Goal: Task Accomplishment & Management: Complete application form

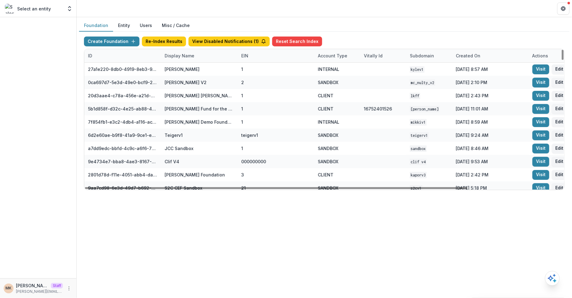
click at [185, 55] on div "Display Name" at bounding box center [179, 55] width 37 height 6
click at [181, 68] on input at bounding box center [199, 69] width 74 height 10
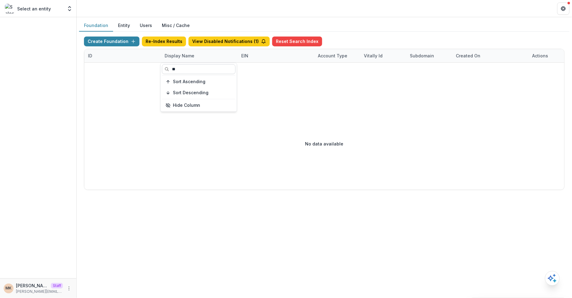
type input "*"
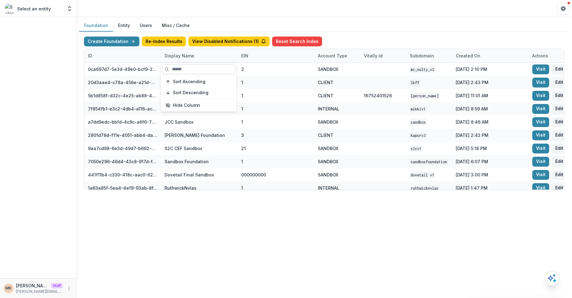
type input "*"
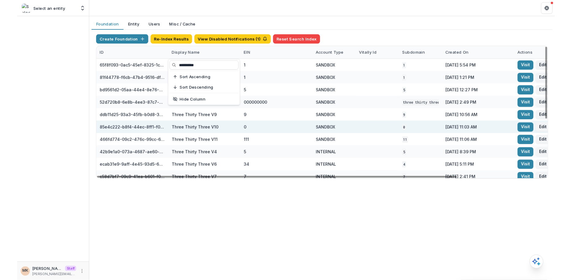
scroll to position [110, 0]
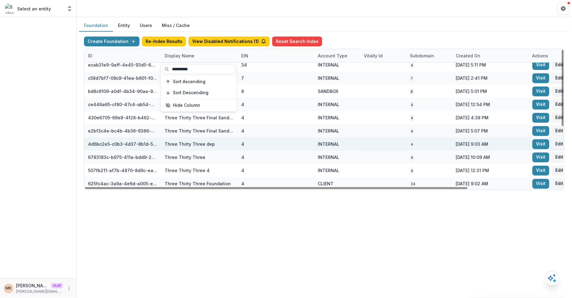
type input "**********"
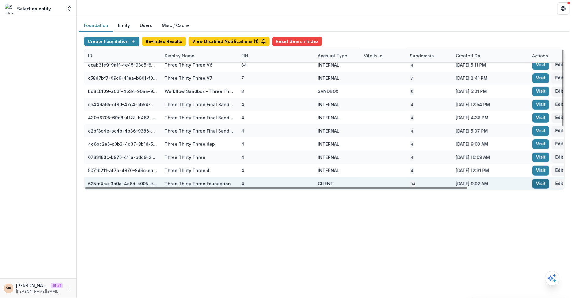
click at [540, 185] on link "Visit" at bounding box center [541, 184] width 17 height 10
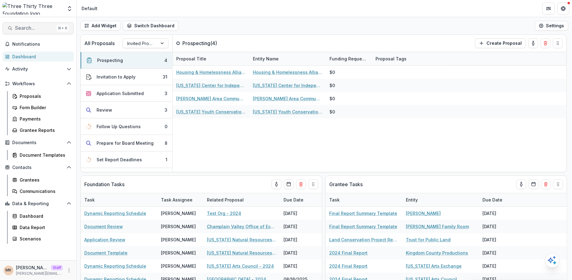
click at [32, 29] on span "Search..." at bounding box center [34, 28] width 39 height 6
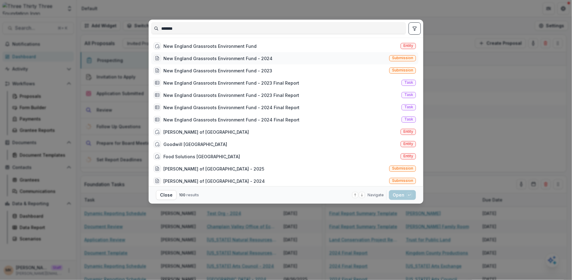
type input "*******"
click at [223, 57] on div "New England Grassroots Environment Fund - 2024" at bounding box center [217, 58] width 109 height 6
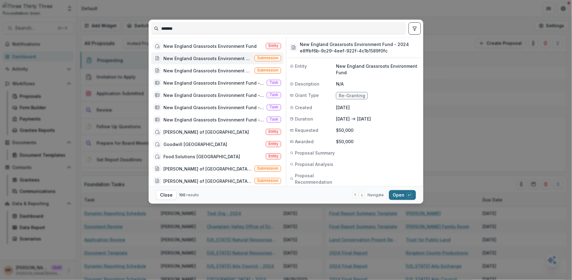
click at [396, 194] on button "Open with enter key" at bounding box center [402, 195] width 27 height 10
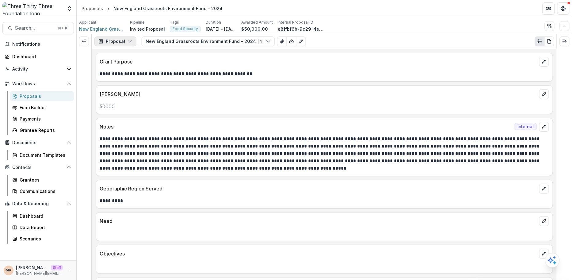
click at [118, 40] on button "Proposal" at bounding box center [115, 41] width 42 height 10
click at [134, 72] on div "Reports" at bounding box center [135, 75] width 56 height 6
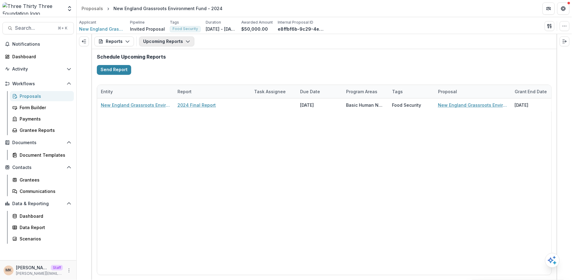
click at [177, 39] on button "Upcoming Reports" at bounding box center [166, 41] width 55 height 10
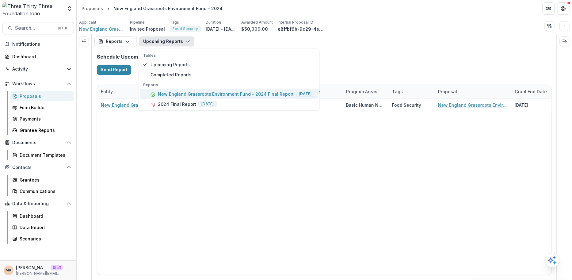
click at [251, 95] on p "New England Grassroots Environment Fund - 2024 Final Report" at bounding box center [226, 94] width 136 height 6
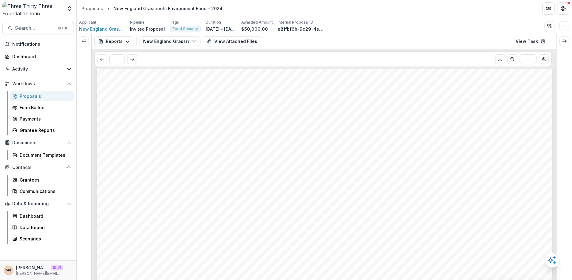
scroll to position [435, 0]
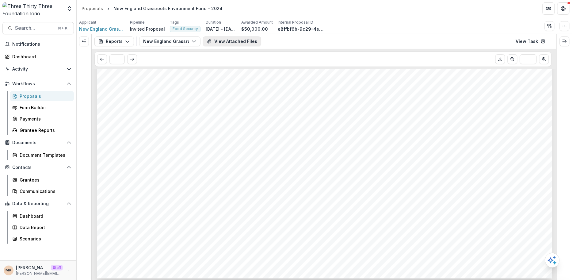
click at [231, 42] on button "View Attached Files" at bounding box center [232, 41] width 58 height 10
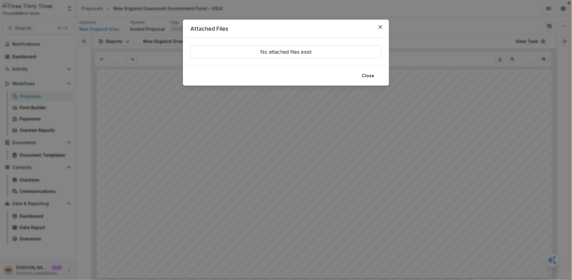
click at [201, 144] on div "Attached Files No attached files exist Close" at bounding box center [286, 140] width 572 height 280
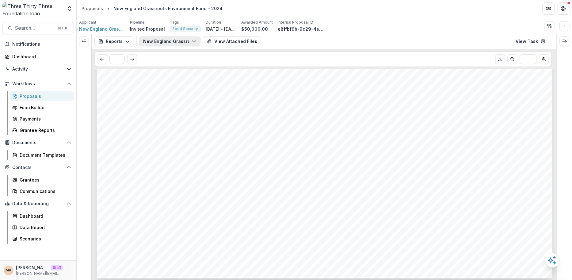
click at [170, 38] on button "New England Grassroots Environment Fund - 2024 Final Report" at bounding box center [169, 41] width 61 height 10
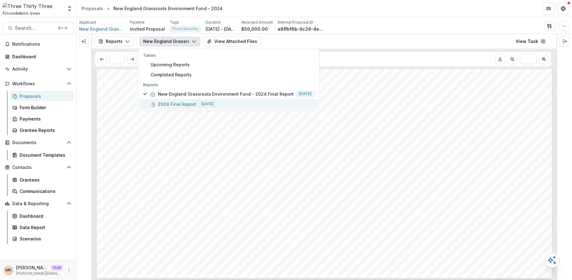
click at [183, 105] on p "2024 Final Report" at bounding box center [177, 104] width 38 height 6
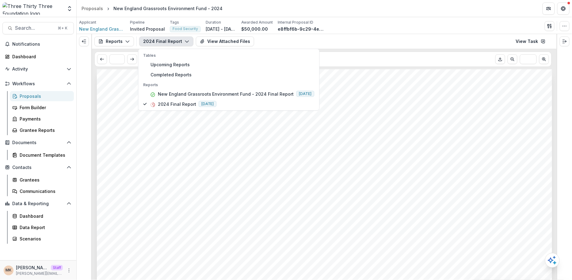
click at [163, 180] on span "$50,000.00" at bounding box center [147, 179] width 46 height 9
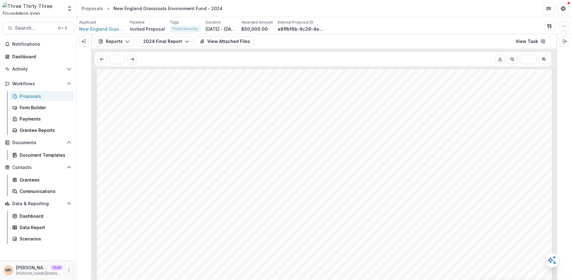
scroll to position [1083, 0]
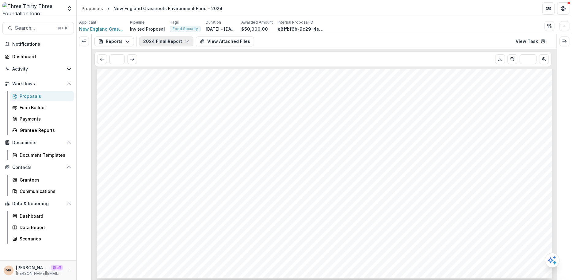
click at [178, 40] on button "2024 Final Report" at bounding box center [166, 41] width 54 height 10
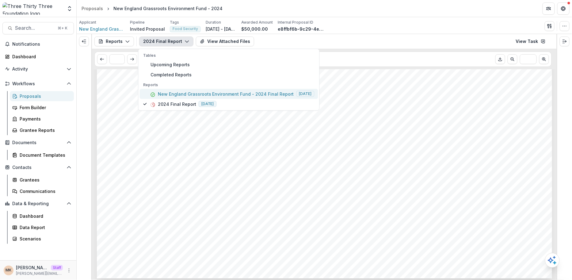
click at [267, 95] on p "New England Grassroots Environment Fund - 2024 Final Report" at bounding box center [226, 94] width 136 height 6
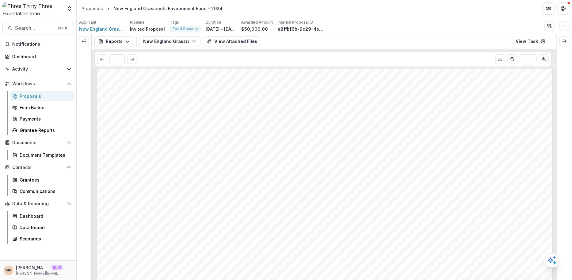
scroll to position [121, 0]
click at [179, 42] on button "New England Grassroots Environment Fund - 2024 Final Report" at bounding box center [169, 41] width 61 height 10
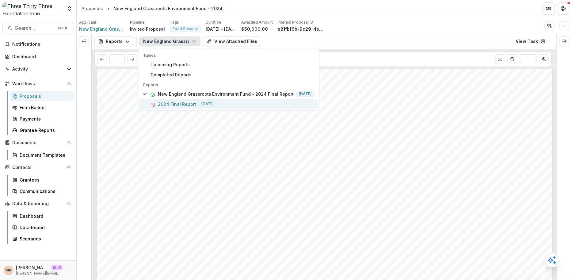
click at [178, 101] on p "2024 Final Report" at bounding box center [177, 104] width 38 height 6
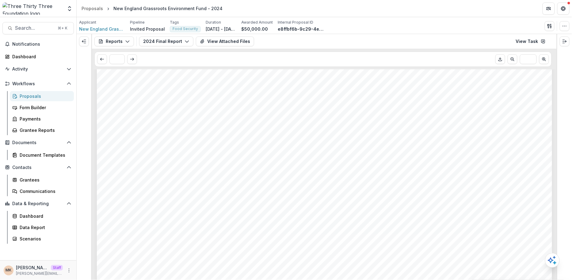
scroll to position [688, 0]
click at [36, 26] on span "Search..." at bounding box center [34, 28] width 39 height 6
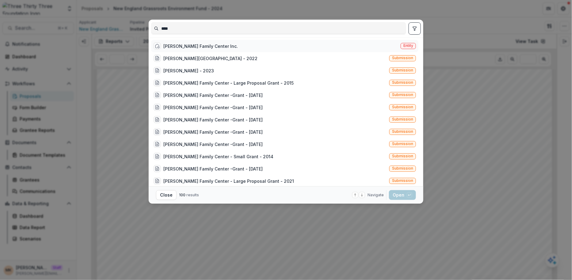
type input "****"
click at [190, 48] on div "Lund Family Center Inc." at bounding box center [200, 46] width 75 height 6
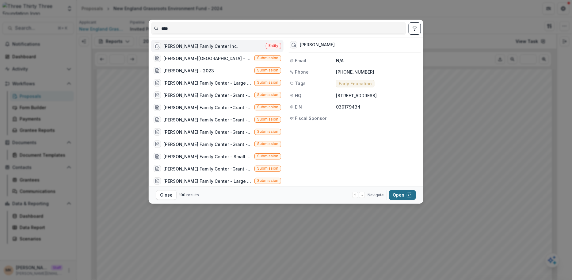
click at [401, 197] on button "Open with enter key" at bounding box center [402, 195] width 27 height 10
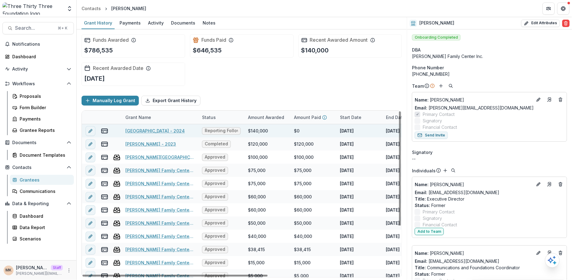
click at [139, 129] on link "Lund - 2024" at bounding box center [154, 131] width 59 height 6
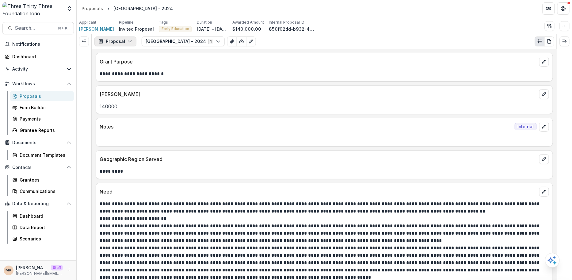
click at [122, 42] on button "Proposal" at bounding box center [115, 41] width 42 height 10
click at [131, 71] on button "Reports" at bounding box center [131, 76] width 71 height 10
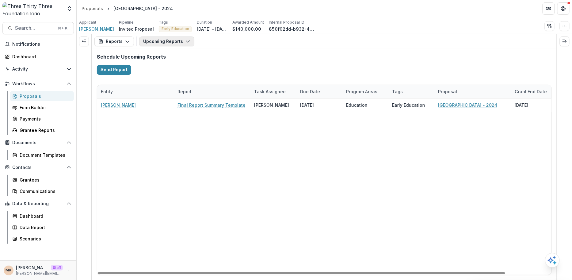
click at [170, 43] on button "Upcoming Reports" at bounding box center [166, 41] width 55 height 10
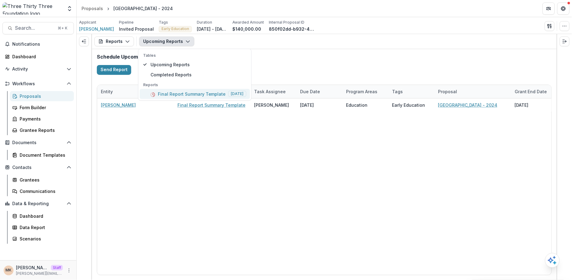
click at [202, 93] on p "Final Report Summary Template" at bounding box center [192, 94] width 68 height 6
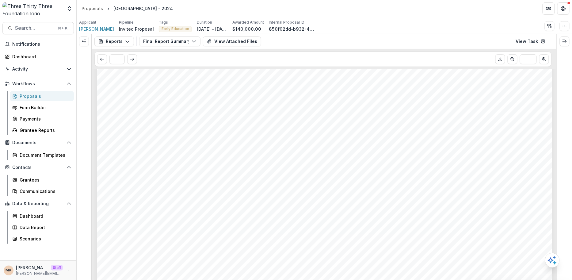
scroll to position [119, 0]
click at [38, 25] on button "Search... ⌘ + K" at bounding box center [37, 28] width 71 height 12
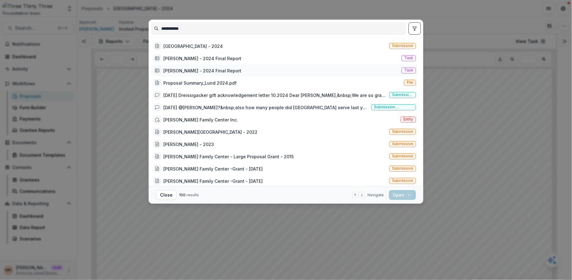
type input "**********"
click at [212, 58] on div "Lund - 2024 Final Report" at bounding box center [202, 58] width 78 height 6
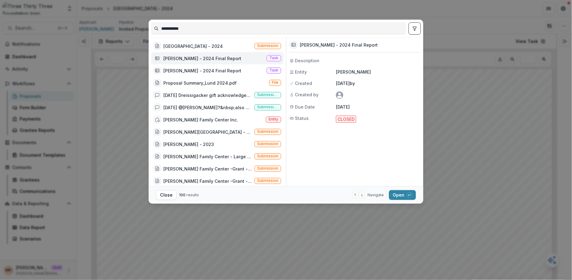
click at [340, 136] on div "Lund - 2024 Final Report Description Entity Lund Created 05/22/2025 by Created …" at bounding box center [353, 111] width 135 height 149
click at [204, 65] on div "Lund - 2024 Final Report Task" at bounding box center [217, 70] width 132 height 12
click at [203, 56] on div "Lund - 2024 Final Report" at bounding box center [202, 58] width 78 height 6
click at [205, 67] on div "Lund - 2024 Final Report" at bounding box center [198, 70] width 88 height 7
click at [204, 58] on div "Lund - 2024 Final Report" at bounding box center [202, 58] width 78 height 6
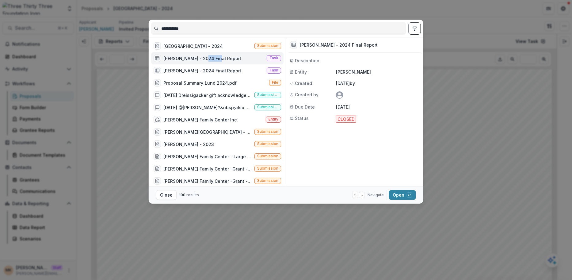
click at [204, 58] on div "Lund - 2024 Final Report" at bounding box center [202, 58] width 78 height 6
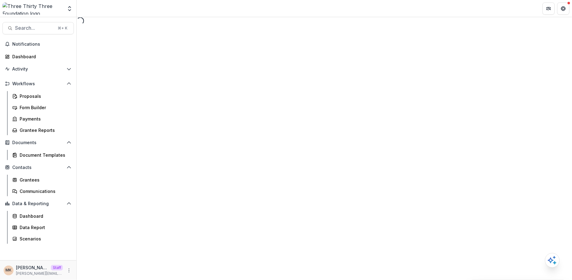
select select "********"
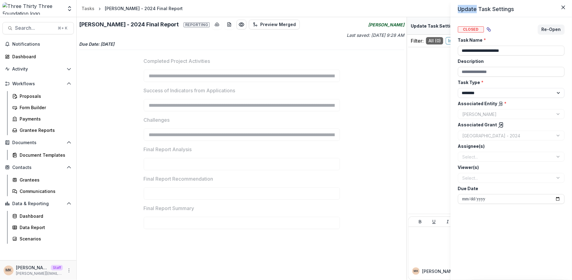
click at [22, 28] on div "**********" at bounding box center [286, 140] width 572 height 280
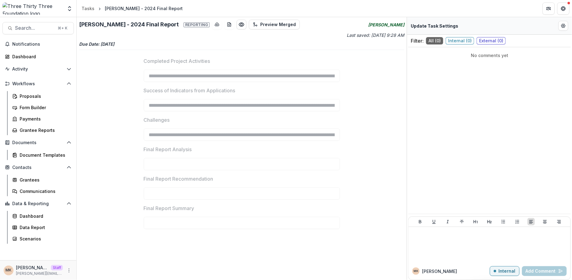
click at [22, 28] on span "Search..." at bounding box center [34, 28] width 39 height 6
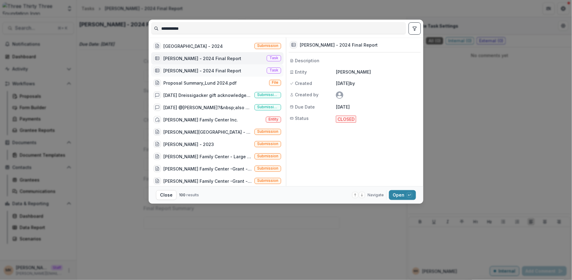
click at [195, 72] on div "Lund - 2024 Final Report" at bounding box center [202, 70] width 78 height 6
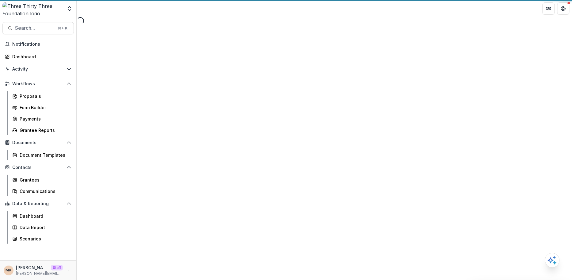
select select "********"
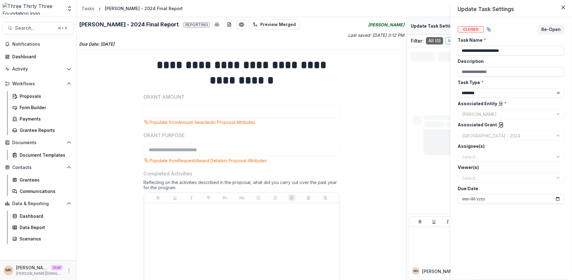
type input "********"
click at [348, 132] on div "**********" at bounding box center [286, 140] width 572 height 280
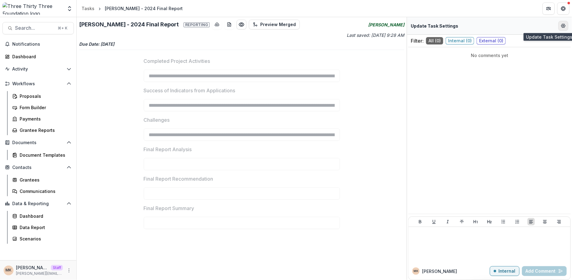
click at [564, 25] on icon "Edit Form Settings" at bounding box center [563, 25] width 5 height 5
select select "********"
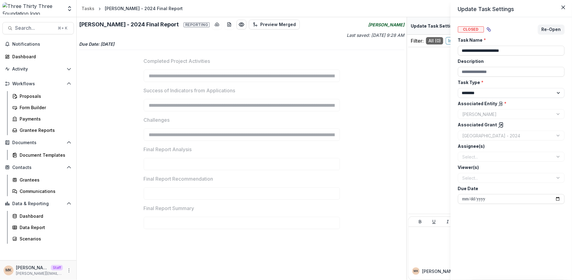
click at [501, 125] on polyline at bounding box center [501, 124] width 1 height 1
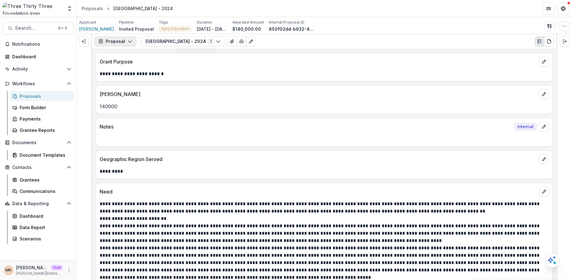
click at [122, 40] on button "Proposal" at bounding box center [115, 41] width 42 height 10
click at [132, 75] on div "Reports" at bounding box center [135, 75] width 56 height 6
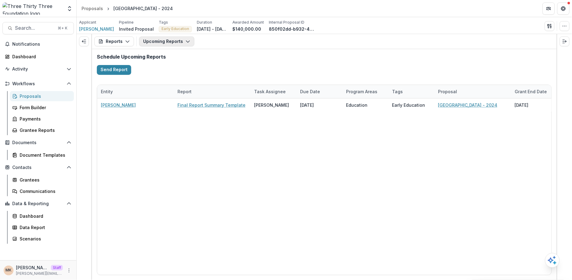
click at [181, 40] on button "Upcoming Reports" at bounding box center [166, 41] width 55 height 10
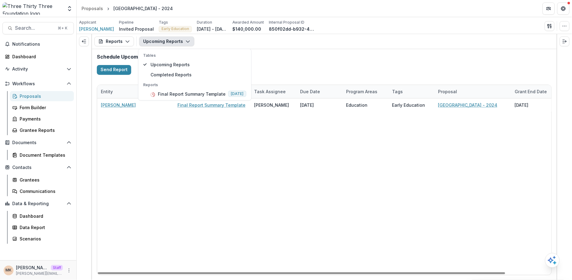
click at [219, 182] on div "Lund Final Report Summary Template Sharon Lifschutz 06/06/2025 Education Early …" at bounding box center [350, 186] width 506 height 176
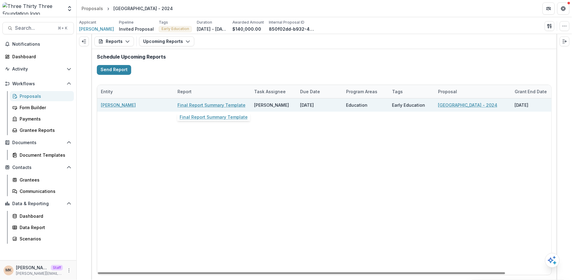
click at [187, 102] on link "Final Report Summary Template" at bounding box center [212, 105] width 68 height 6
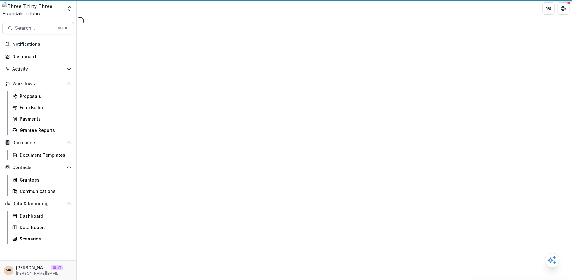
select select "********"
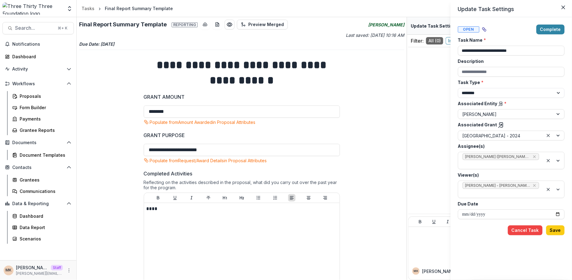
click at [396, 109] on div "**********" at bounding box center [286, 140] width 572 height 280
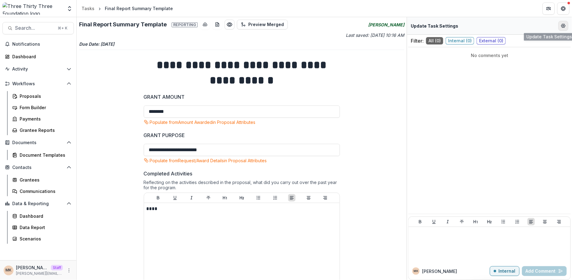
click at [563, 25] on circle "Edit Form Settings" at bounding box center [563, 25] width 1 height 1
select select "********"
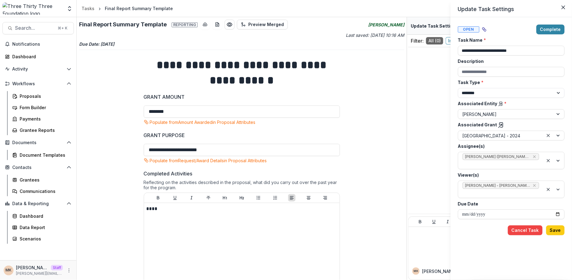
click at [33, 30] on div "**********" at bounding box center [286, 140] width 572 height 280
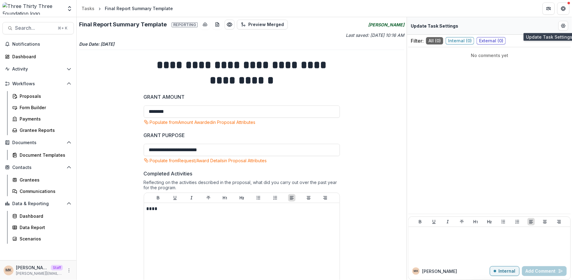
click at [33, 30] on span "Search..." at bounding box center [34, 28] width 39 height 6
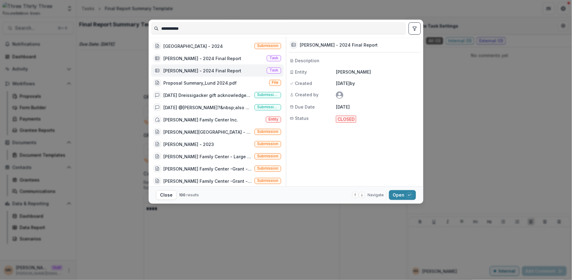
type input "*"
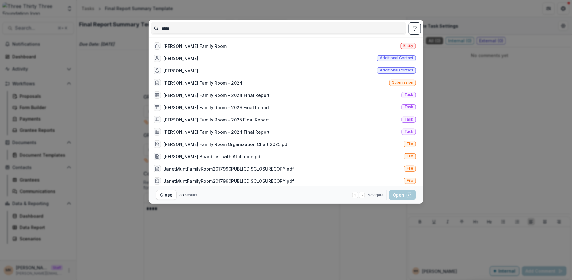
type input "*****"
click at [203, 98] on div "Janet S. Munt Family Room - 2024 Final Report" at bounding box center [216, 95] width 106 height 6
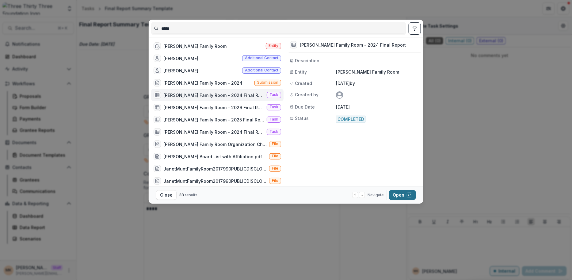
click at [396, 193] on button "Open with enter key" at bounding box center [402, 195] width 27 height 10
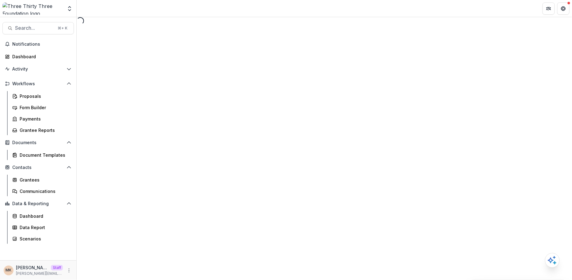
select select "********"
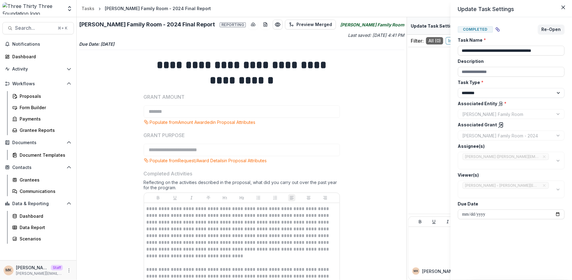
click at [386, 185] on div "**********" at bounding box center [286, 140] width 572 height 280
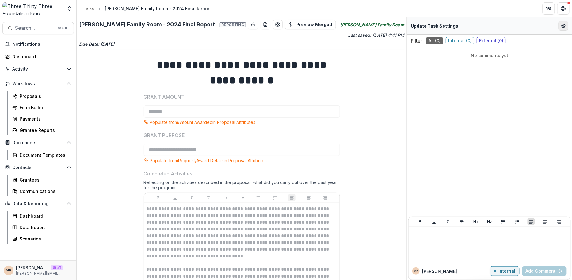
click at [564, 25] on icon "Edit Form Settings" at bounding box center [563, 25] width 5 height 5
select select "********"
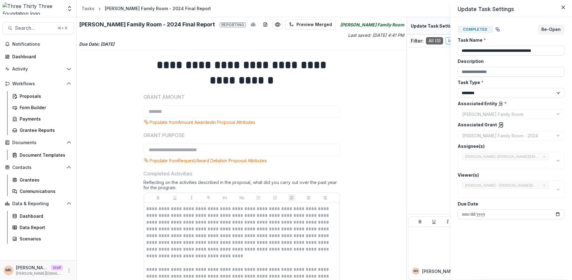
click at [36, 30] on div "**********" at bounding box center [286, 140] width 572 height 280
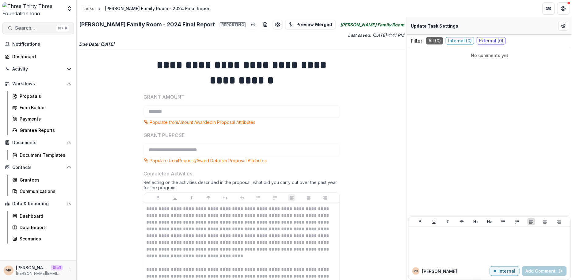
click at [38, 29] on span "Search..." at bounding box center [34, 28] width 39 height 6
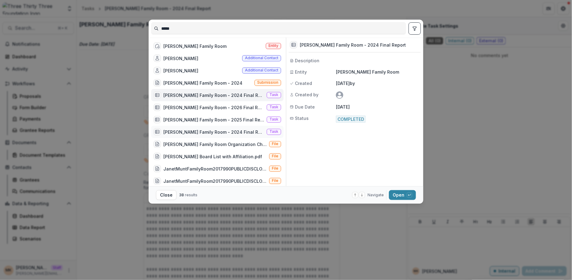
click at [239, 130] on div "Janet S. Munt Family Room - 2024 Final Report" at bounding box center [213, 132] width 101 height 6
click at [396, 191] on button "Open with enter key" at bounding box center [402, 195] width 27 height 10
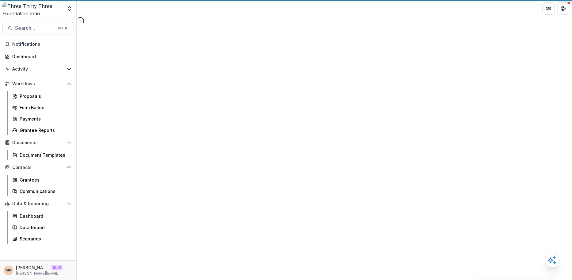
select select "********"
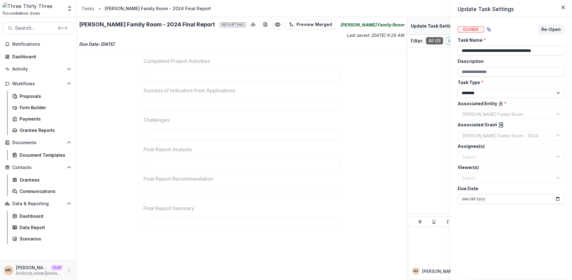
click at [500, 125] on icon at bounding box center [501, 125] width 6 height 6
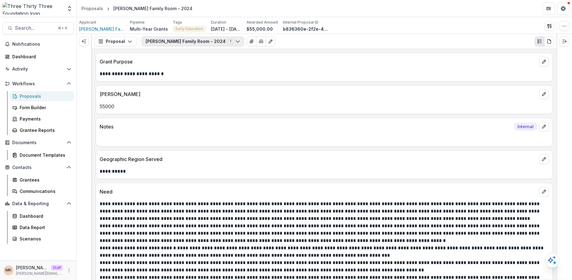
click at [186, 41] on button "Janet S. Munt Family Room - 2024 1" at bounding box center [193, 41] width 103 height 10
click at [184, 41] on button "Janet S. Munt Family Room - 2024 1" at bounding box center [193, 41] width 103 height 10
click at [116, 41] on button "Proposal" at bounding box center [115, 41] width 42 height 10
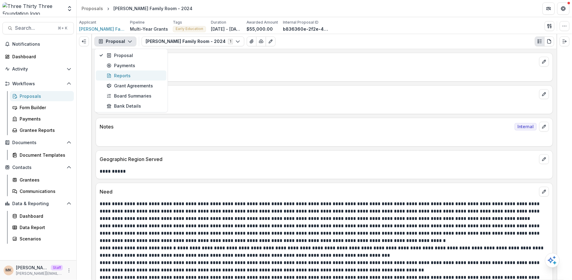
click at [125, 72] on div "Reports" at bounding box center [135, 75] width 56 height 6
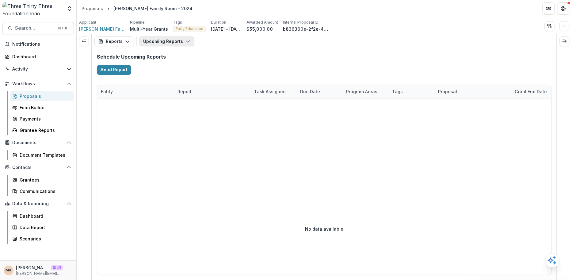
click at [188, 44] on button "Upcoming Reports" at bounding box center [166, 41] width 55 height 10
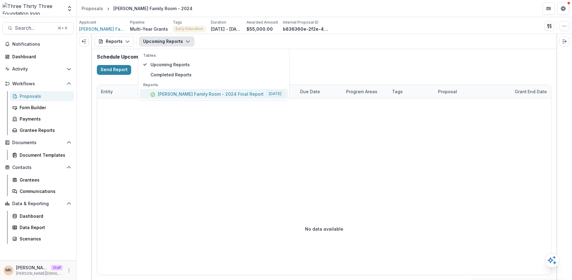
click at [187, 94] on p "Janet S. Munt Family Room - 2024 Final Report" at bounding box center [211, 94] width 106 height 6
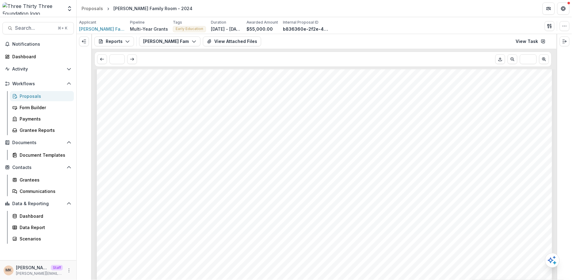
scroll to position [946, 0]
click at [43, 128] on div "Grantee Reports" at bounding box center [44, 130] width 49 height 6
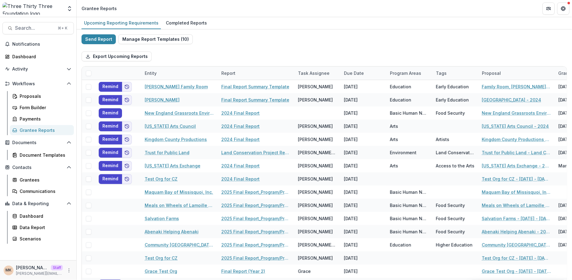
click at [187, 75] on div "Entity" at bounding box center [179, 73] width 77 height 13
click at [181, 101] on span "Sort Ascending" at bounding box center [169, 99] width 33 height 5
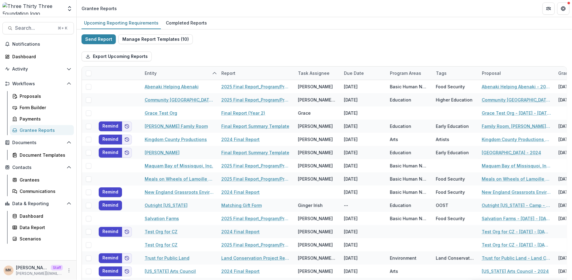
click at [205, 52] on div "Export Upcoming Reports" at bounding box center [325, 57] width 486 height 20
click at [175, 22] on div "Completed Reports" at bounding box center [186, 22] width 46 height 9
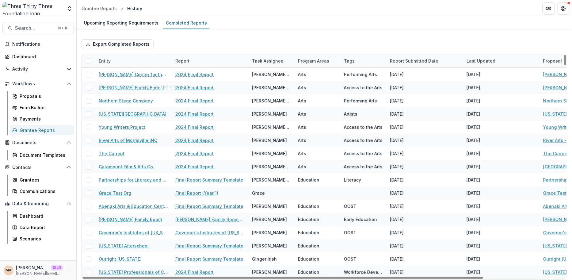
click at [121, 62] on div "Entity" at bounding box center [133, 60] width 77 height 13
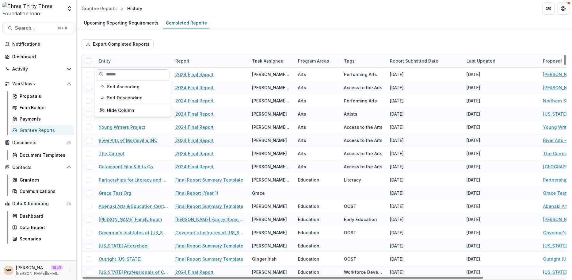
click at [122, 85] on span "Sort Ascending" at bounding box center [123, 86] width 33 height 5
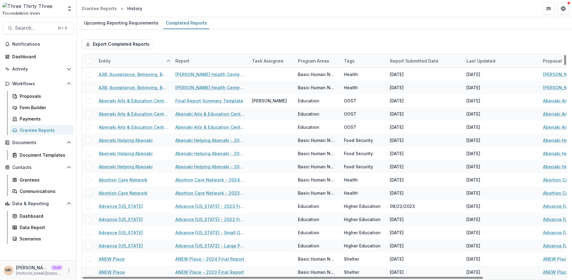
click at [203, 37] on div "Export Completed Reports" at bounding box center [325, 44] width 486 height 20
click at [41, 29] on span "Search..." at bounding box center [34, 28] width 39 height 6
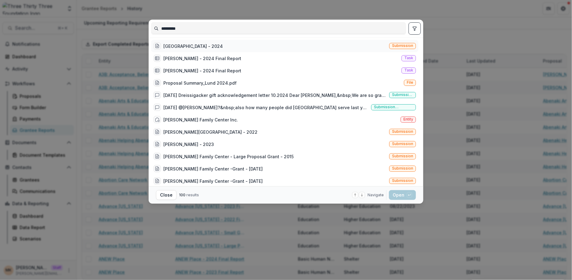
type input "*********"
click at [227, 42] on div "Lund - 2024 Submission" at bounding box center [284, 46] width 267 height 12
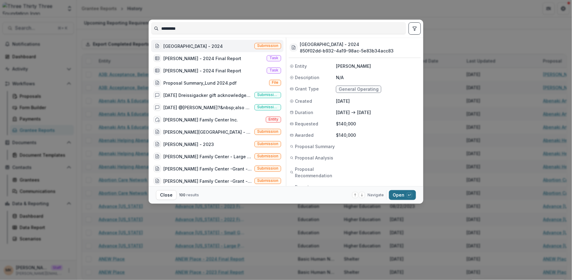
click at [400, 194] on button "Open with enter key" at bounding box center [402, 195] width 27 height 10
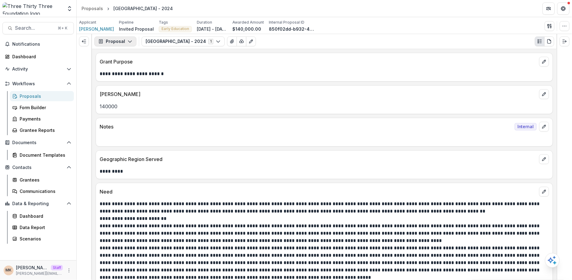
click at [133, 38] on button "Proposal" at bounding box center [115, 41] width 42 height 10
click at [124, 77] on div "Reports" at bounding box center [135, 75] width 56 height 6
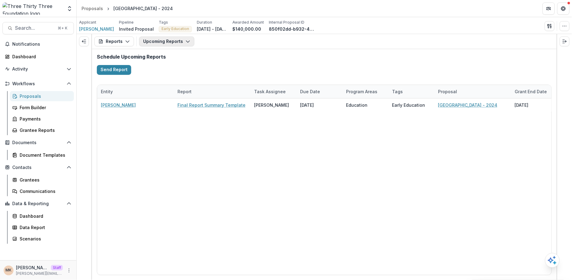
click at [174, 42] on button "Upcoming Reports" at bounding box center [166, 41] width 55 height 10
click at [292, 49] on div "Schedule Upcoming Reports Send Report" at bounding box center [324, 64] width 465 height 30
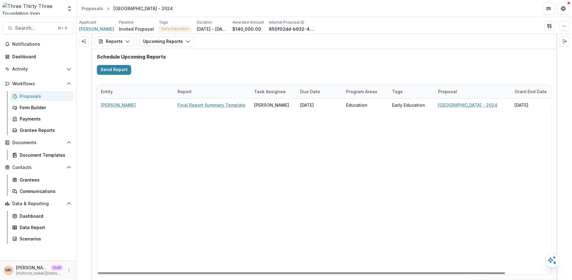
click at [240, 71] on div "Schedule Upcoming Reports Send Report" at bounding box center [324, 64] width 465 height 30
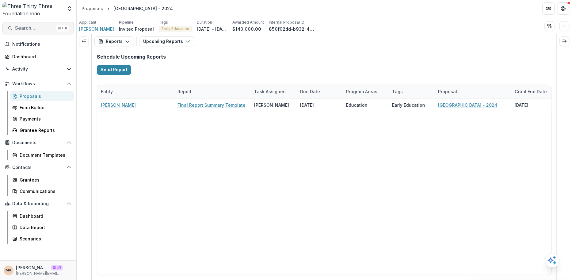
click at [24, 30] on span "Search..." at bounding box center [34, 28] width 39 height 6
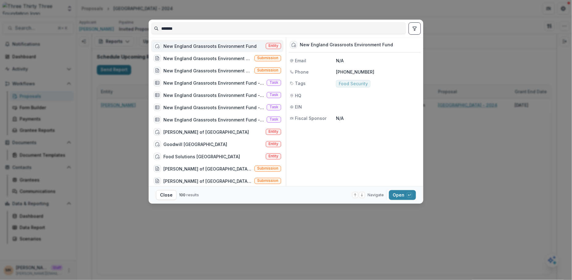
type input "*******"
click at [232, 44] on div "New England Grassroots Environment Fund" at bounding box center [209, 46] width 93 height 6
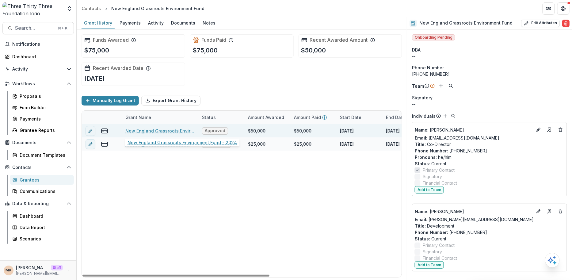
click at [155, 131] on link "New England Grassroots Environment Fund - 2024" at bounding box center [159, 131] width 69 height 6
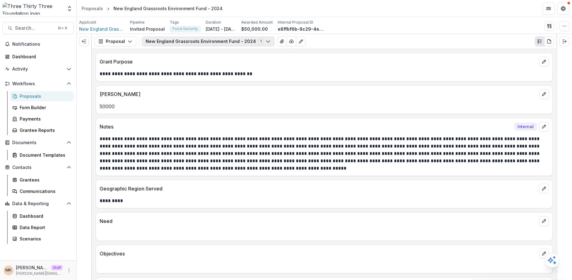
click at [201, 43] on button "New England Grassroots Environment Fund - 2024 1" at bounding box center [208, 41] width 133 height 10
click at [116, 41] on button "Proposal" at bounding box center [115, 41] width 42 height 10
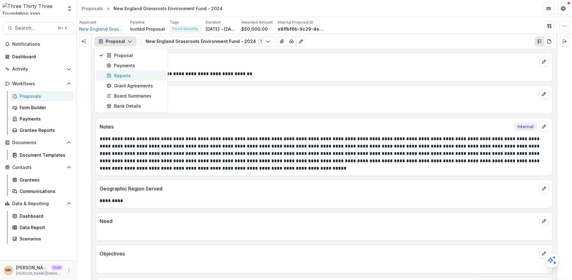
click at [125, 76] on div "Reports" at bounding box center [135, 75] width 56 height 6
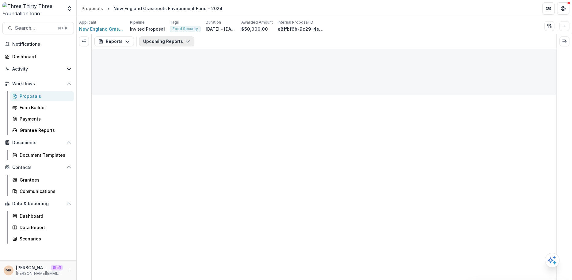
click at [186, 43] on icon "button" at bounding box center [188, 41] width 5 height 5
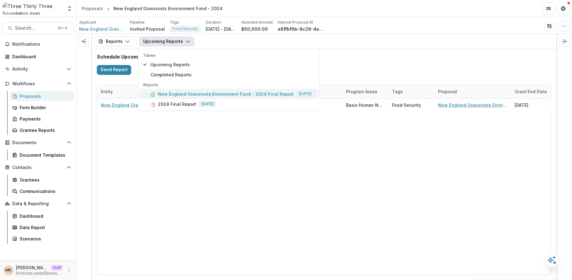
click at [266, 94] on p "New England Grassroots Environment Fund - 2024 Final Report" at bounding box center [226, 94] width 136 height 6
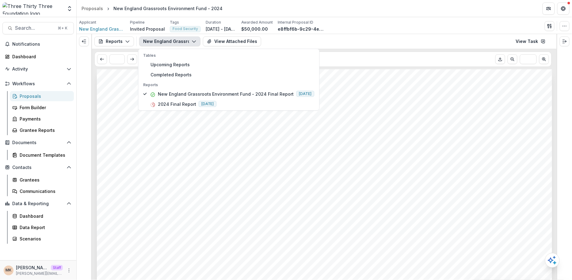
click at [281, 37] on div "New England Grassroots Environment Fund - 2024 Final Report Tables Upcoming Rep…" at bounding box center [346, 41] width 415 height 10
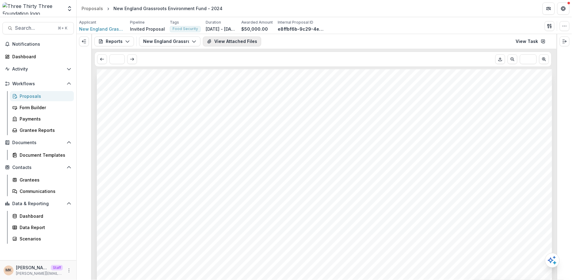
click at [227, 44] on button "View Attached Files" at bounding box center [232, 41] width 58 height 10
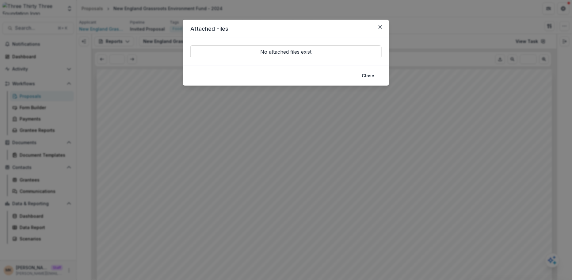
click at [162, 95] on div "Attached Files No attached files exist Close" at bounding box center [286, 140] width 572 height 280
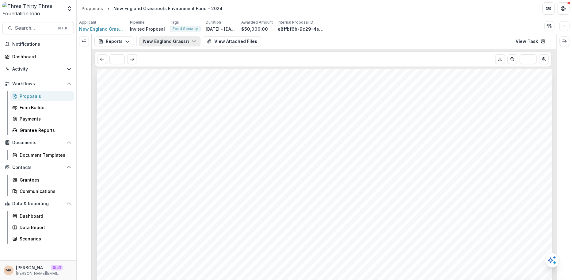
click at [161, 44] on button "New England Grassroots Environment Fund - 2024 Final Report" at bounding box center [169, 41] width 61 height 10
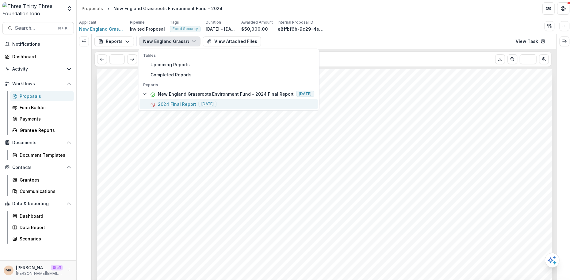
click at [171, 101] on p "2024 Final Report" at bounding box center [177, 104] width 38 height 6
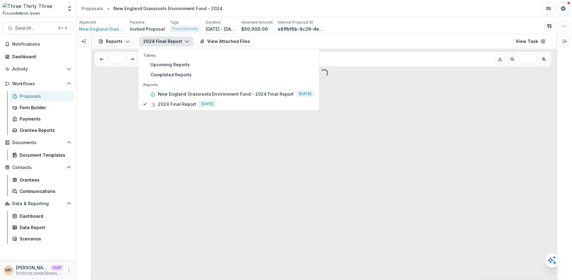
click at [317, 40] on div "2024 Final Report Tables Upcoming Reports Completed Reports Reports New England…" at bounding box center [346, 41] width 415 height 10
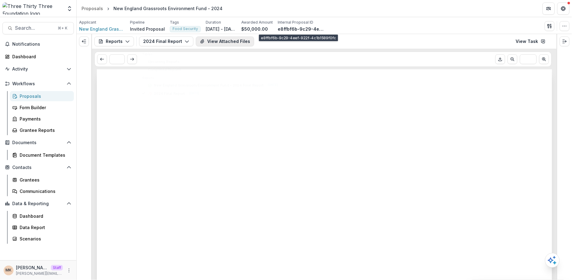
click at [224, 44] on button "View Attached Files" at bounding box center [225, 41] width 58 height 10
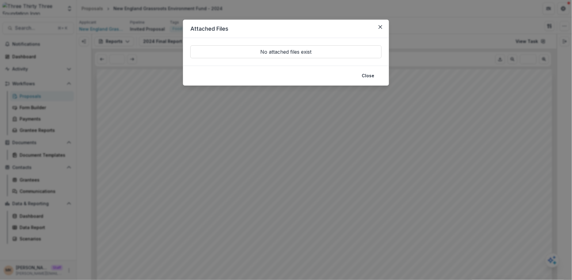
click at [218, 136] on div "Attached Files No attached files exist Close" at bounding box center [286, 140] width 572 height 280
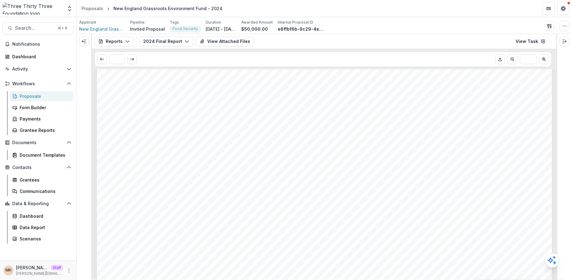
scroll to position [222, 0]
click at [180, 40] on button "2024 Final Report" at bounding box center [166, 41] width 54 height 10
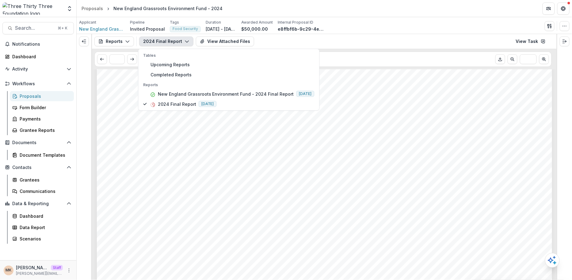
click at [246, 159] on div "- - - - - - 1. 2. 3. 4. 5. 6. 7. 8. 9. 10. 11. Submission Responses Three Thirt…" at bounding box center [324, 170] width 455 height 644
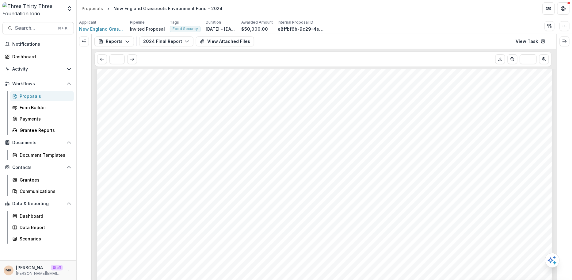
scroll to position [0, 0]
click at [531, 41] on link "View Task" at bounding box center [530, 41] width 37 height 10
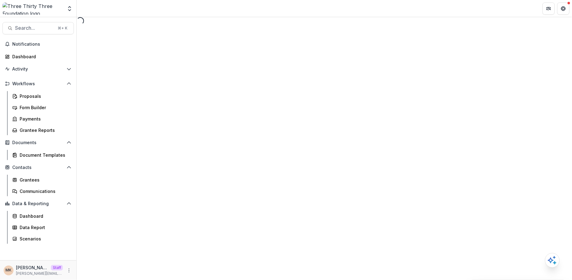
select select "********"
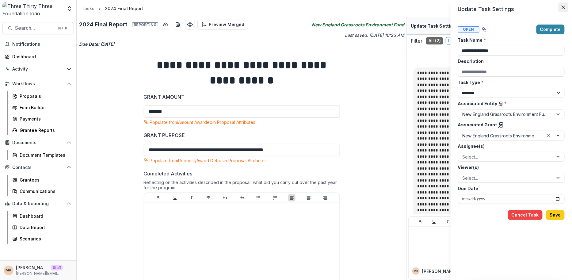
click at [563, 8] on icon "Close" at bounding box center [564, 8] width 4 height 4
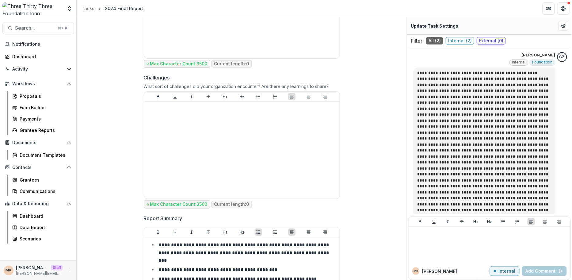
scroll to position [499, 0]
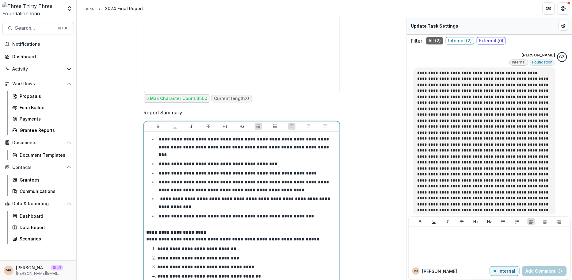
click at [299, 214] on p "**********" at bounding box center [237, 216] width 157 height 5
click at [307, 212] on li "**********" at bounding box center [245, 216] width 183 height 8
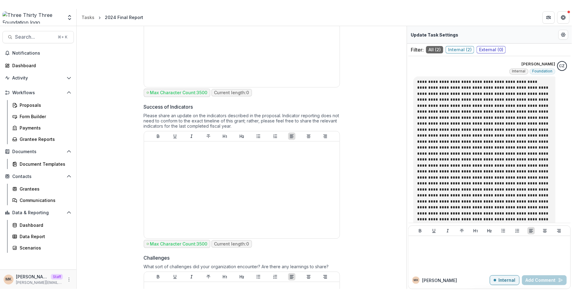
scroll to position [0, 0]
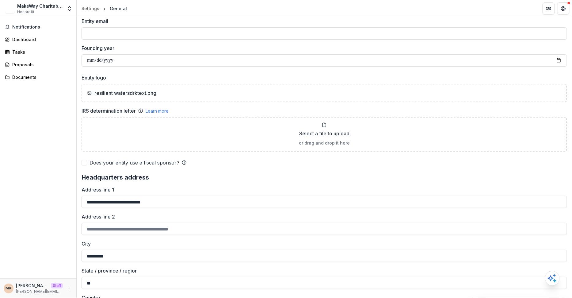
scroll to position [359, 0]
click at [166, 90] on div "resilient watersdrktext.png" at bounding box center [324, 93] width 475 height 7
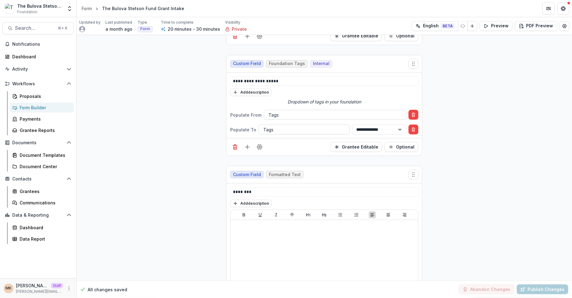
scroll to position [87, 0]
click at [245, 147] on icon "Add field" at bounding box center [247, 146] width 6 height 6
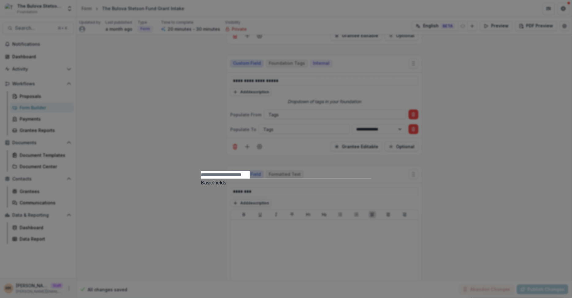
click at [204, 201] on div "Basic Fields New Page File Download File Upload Text Block Currency Phone Numbe…" at bounding box center [286, 149] width 572 height 298
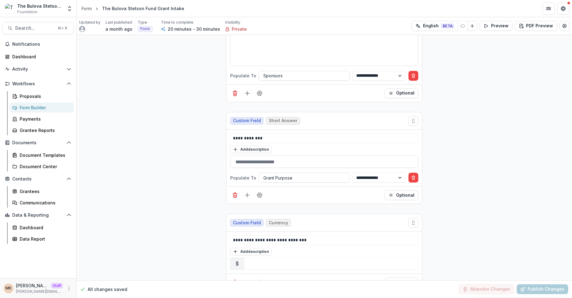
scroll to position [338, 0]
click at [247, 91] on line "Add field" at bounding box center [247, 93] width 0 height 4
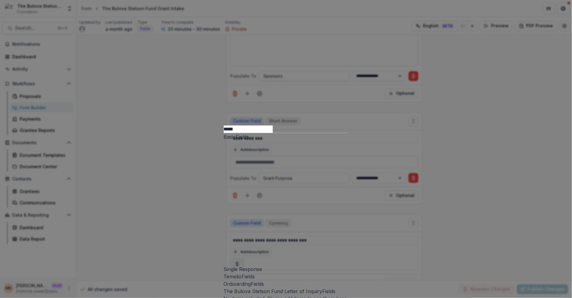
type input "*****"
click at [227, 140] on div "Single Response" at bounding box center [286, 206] width 125 height 132
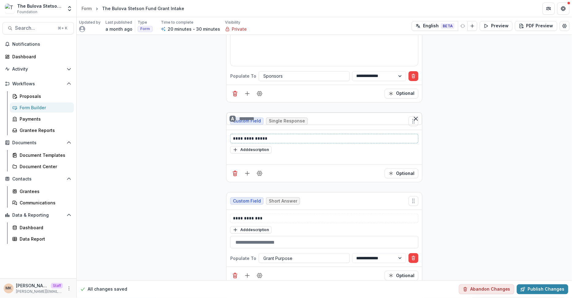
click at [257, 135] on p "**********" at bounding box center [324, 138] width 183 height 6
click at [267, 125] on input "text" at bounding box center [325, 119] width 196 height 12
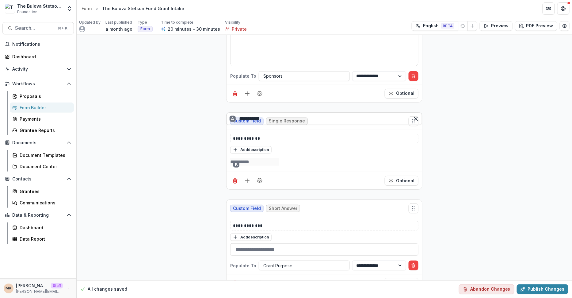
click at [267, 166] on div "B" at bounding box center [324, 161] width 188 height 7
type input "**********"
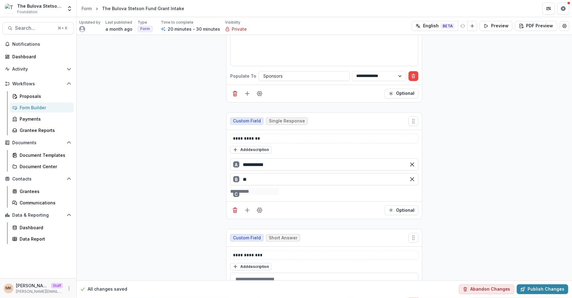
type input "*"
type input "**********"
click at [263, 188] on div "C" at bounding box center [324, 191] width 188 height 7
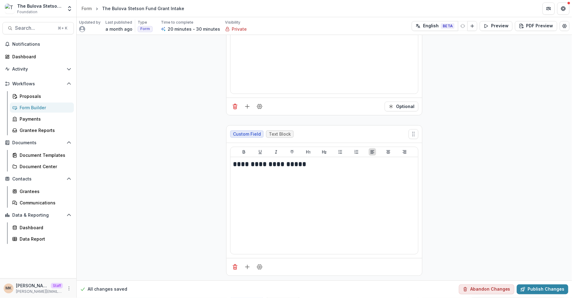
scroll to position [1044, 0]
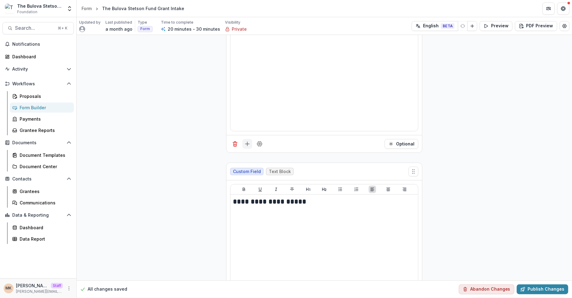
type input "*******"
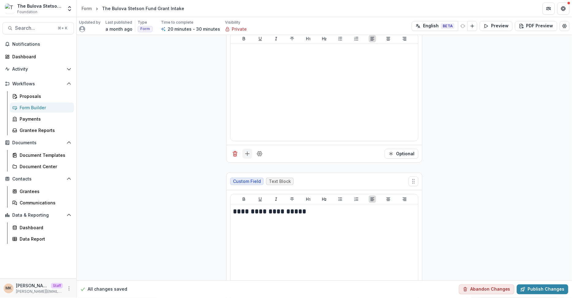
click at [247, 156] on line "Add field" at bounding box center [247, 154] width 0 height 4
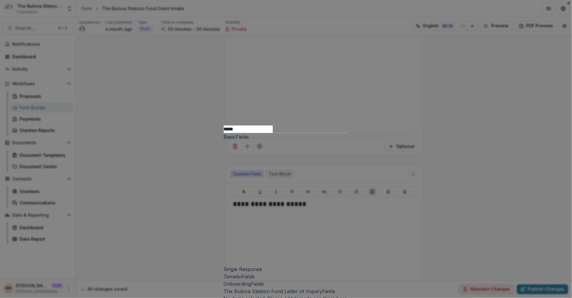
click at [185, 228] on div "***** Basic Fields Single Response Temelio Fields Onboarding Fields The Bulova …" at bounding box center [286, 149] width 572 height 298
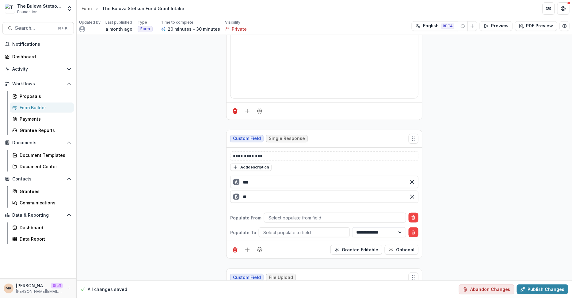
scroll to position [1842, 0]
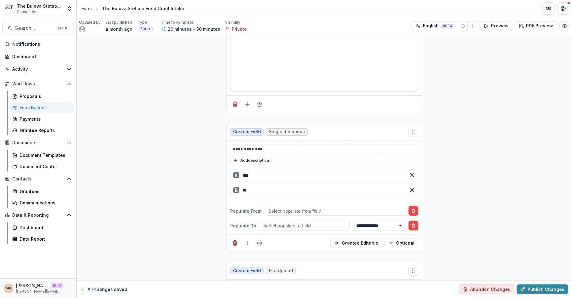
click at [402, 213] on icon "Delete condition" at bounding box center [413, 210] width 5 height 5
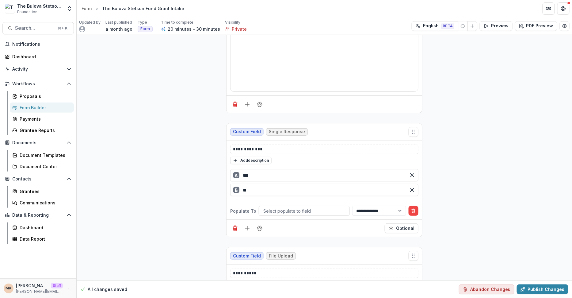
click at [402, 213] on icon "Delete condition" at bounding box center [413, 210] width 5 height 5
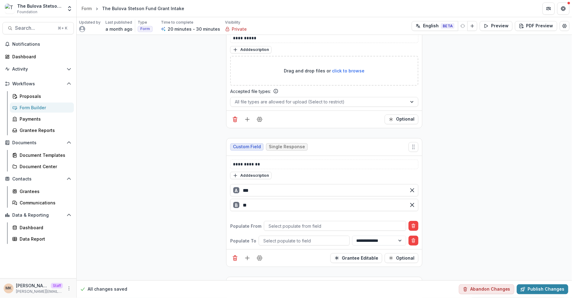
scroll to position [2095, 0]
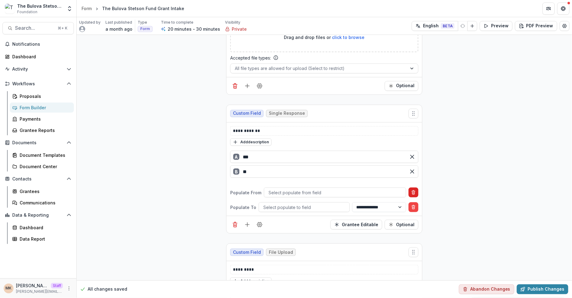
click at [402, 197] on button "Delete condition" at bounding box center [414, 192] width 10 height 10
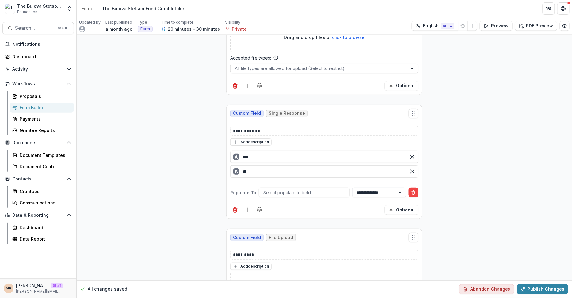
click at [402, 197] on button "Delete condition" at bounding box center [414, 192] width 10 height 10
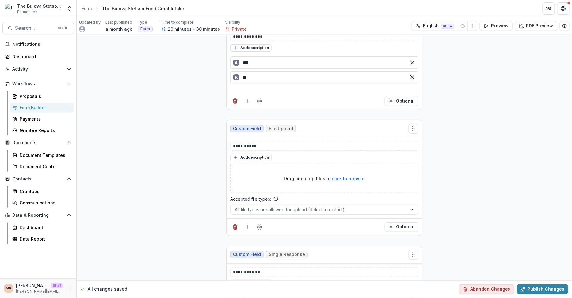
scroll to position [1889, 0]
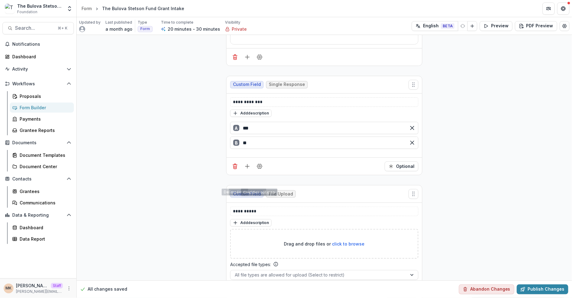
click at [265, 175] on div "Optional" at bounding box center [325, 165] width 196 height 17
click at [258, 169] on icon "Field Settings" at bounding box center [259, 166] width 5 height 5
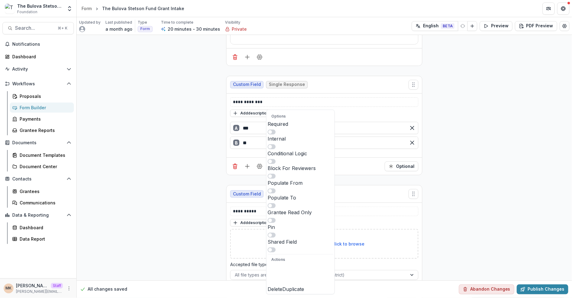
click at [291, 263] on button "Duplicate" at bounding box center [293, 277] width 22 height 29
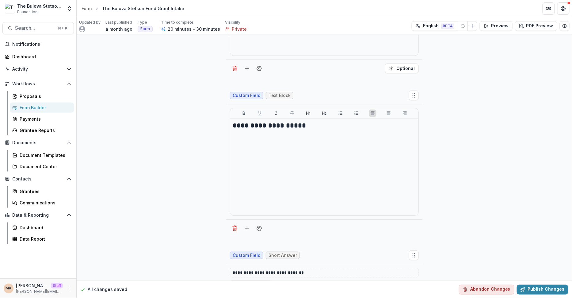
scroll to position [1073, 0]
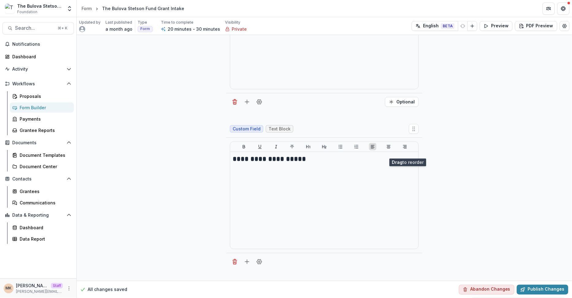
drag, startPoint x: 414, startPoint y: 206, endPoint x: 409, endPoint y: 148, distance: 58.2
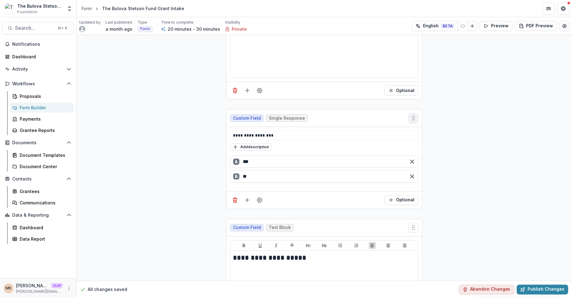
scroll to position [1091, 0]
click at [296, 138] on p "**********" at bounding box center [324, 135] width 183 height 6
click at [242, 138] on p "**********" at bounding box center [324, 135] width 183 height 6
click at [276, 138] on p "**********" at bounding box center [324, 135] width 183 height 6
click at [199, 182] on div "**********" at bounding box center [324, 196] width 495 height 2505
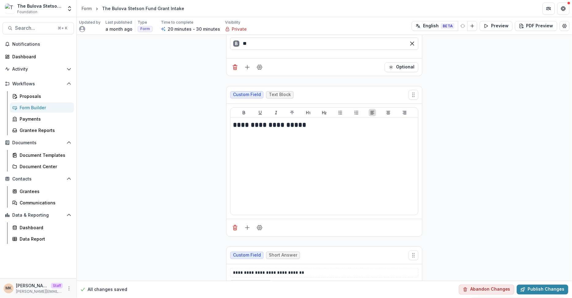
scroll to position [1193, 0]
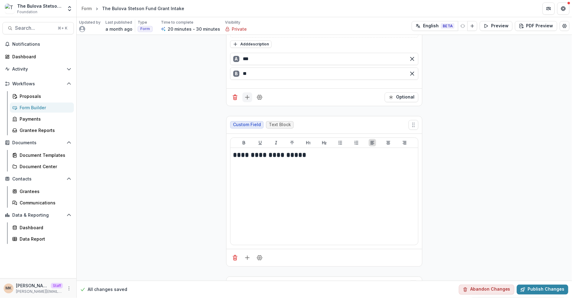
click at [250, 102] on button "Add field" at bounding box center [248, 97] width 10 height 10
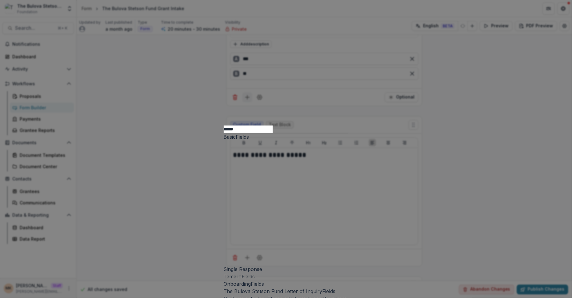
type input "******"
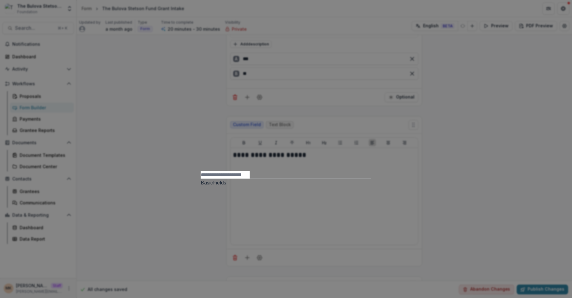
click at [232, 171] on input at bounding box center [225, 174] width 49 height 7
type input "******"
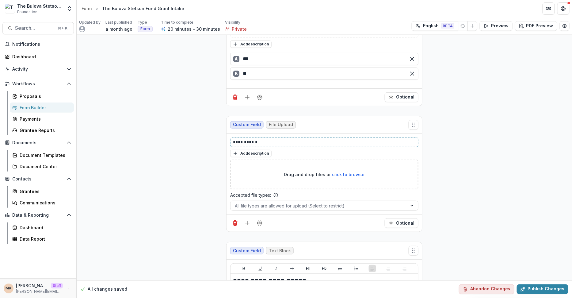
click at [306, 145] on p "**********" at bounding box center [324, 142] width 183 height 6
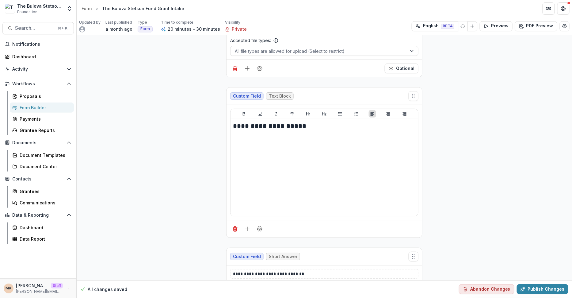
scroll to position [1251, 0]
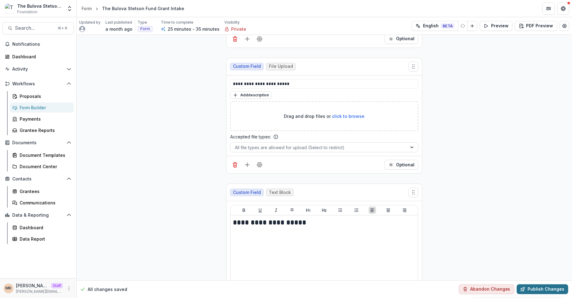
click at [402, 285] on button "Publish Changes" at bounding box center [543, 289] width 52 height 10
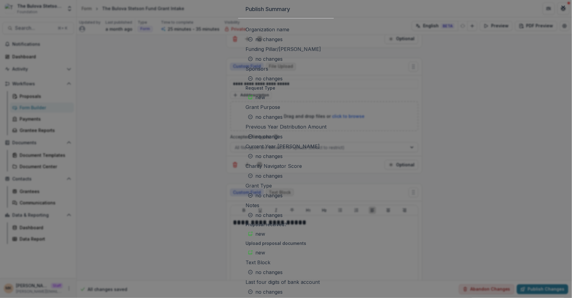
scroll to position [411, 0]
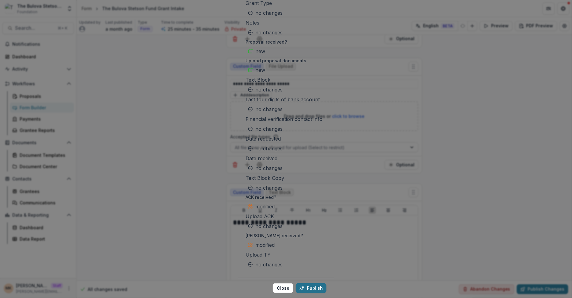
click at [325, 283] on button "Publish" at bounding box center [311, 288] width 31 height 10
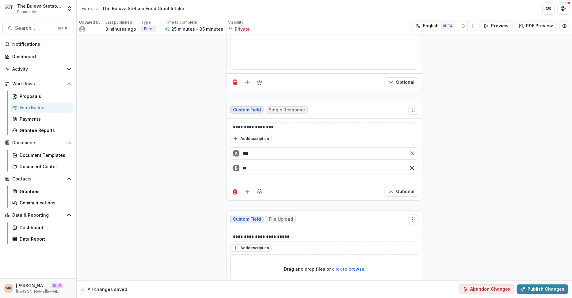
scroll to position [1100, 0]
click at [89, 9] on div "Form" at bounding box center [87, 8] width 10 height 6
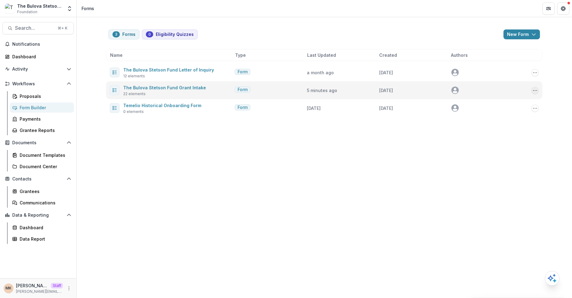
click at [402, 88] on icon "Options" at bounding box center [535, 90] width 5 height 5
click at [402, 109] on button "Duplicate" at bounding box center [505, 113] width 66 height 10
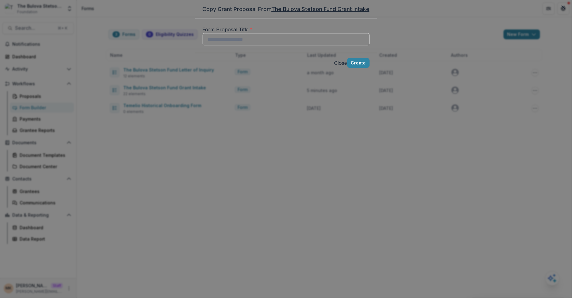
click at [259, 45] on div "Form Proposal Title *" at bounding box center [286, 36] width 167 height 20
click at [254, 45] on input "Form Proposal Title *" at bounding box center [286, 39] width 167 height 12
paste input "**********"
type input "**********"
click at [347, 68] on button "Create" at bounding box center [358, 63] width 22 height 10
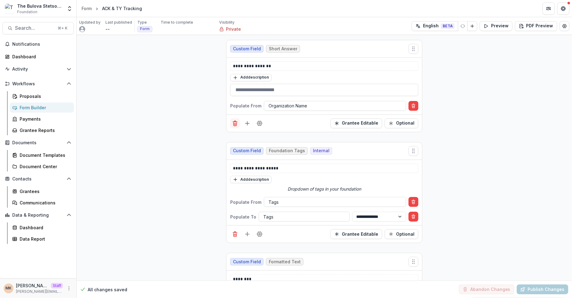
click at [235, 121] on icon "Delete field" at bounding box center [236, 121] width 2 height 1
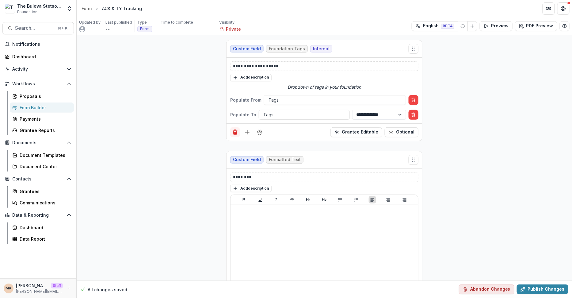
click at [234, 132] on icon "Delete field" at bounding box center [235, 133] width 3 height 3
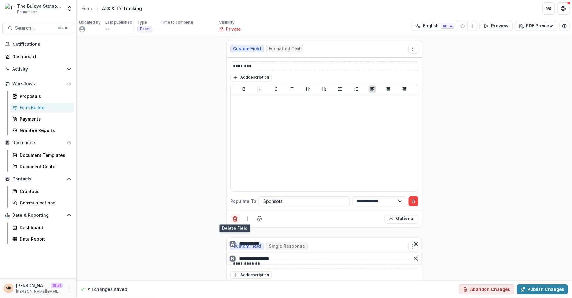
click at [233, 217] on line "Delete field" at bounding box center [235, 217] width 4 height 0
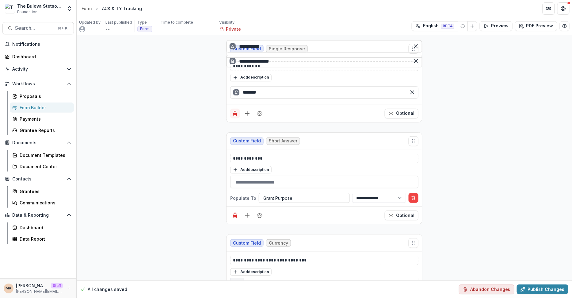
click at [233, 117] on icon "Delete field" at bounding box center [235, 113] width 6 height 6
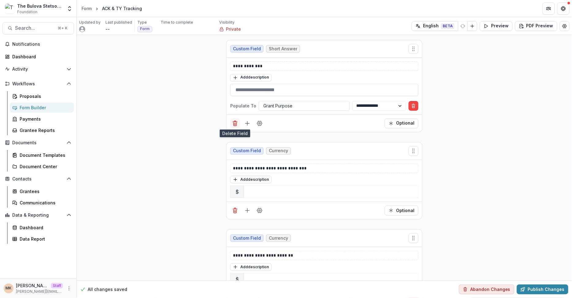
click at [233, 124] on icon "Delete field" at bounding box center [235, 123] width 6 height 6
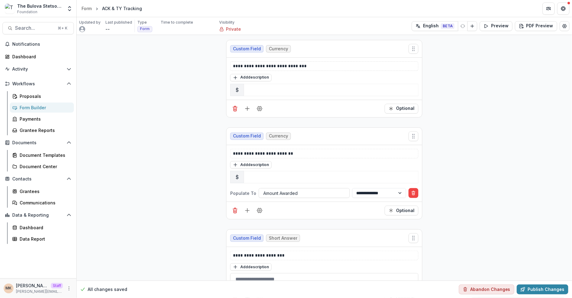
click at [230, 113] on div "Optional" at bounding box center [325, 108] width 196 height 17
click at [231, 109] on button "Delete field" at bounding box center [235, 109] width 10 height 10
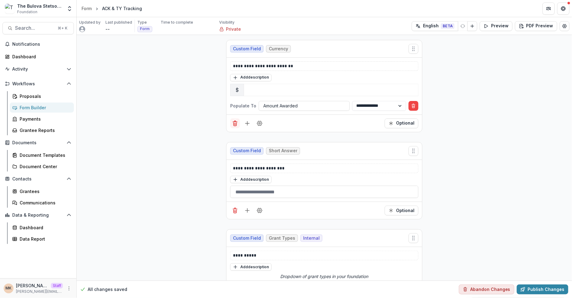
click at [234, 124] on icon "Delete field" at bounding box center [235, 123] width 6 height 6
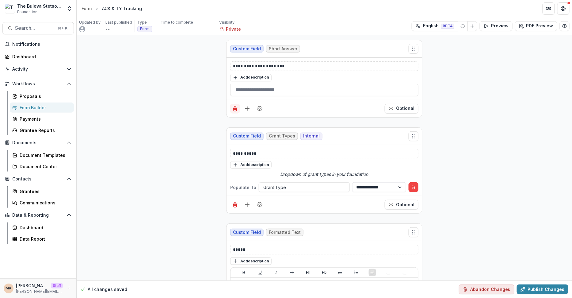
click at [235, 108] on line "Delete field" at bounding box center [235, 109] width 0 height 2
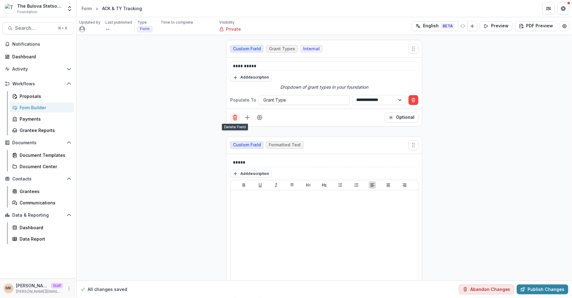
click at [233, 116] on icon "Delete field" at bounding box center [235, 117] width 6 height 6
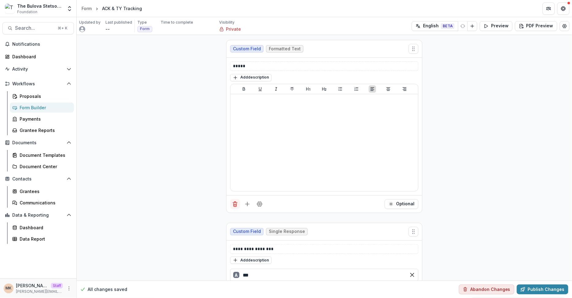
click at [230, 202] on button "Delete field" at bounding box center [235, 204] width 10 height 10
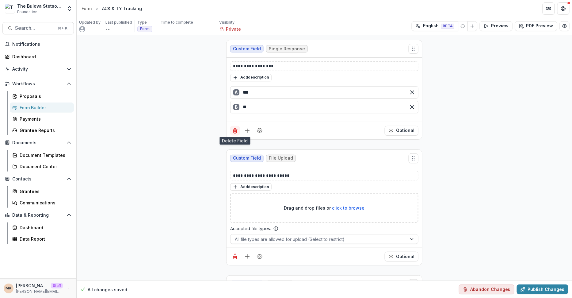
click at [235, 128] on icon "Delete field" at bounding box center [236, 128] width 2 height 1
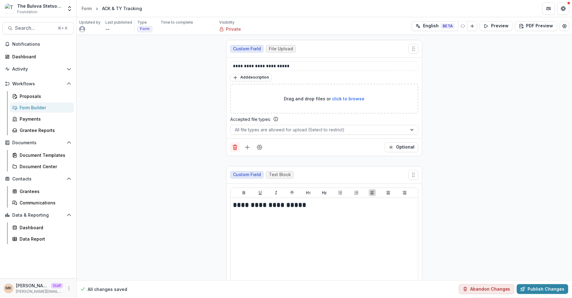
click at [234, 144] on icon "Delete field" at bounding box center [235, 147] width 6 height 6
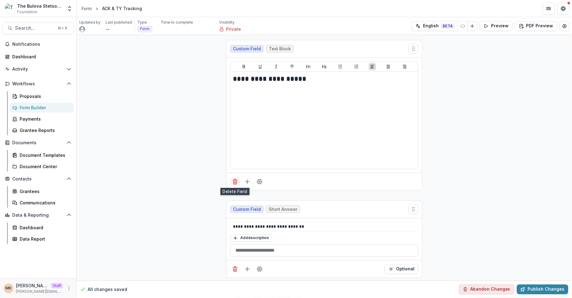
click at [232, 182] on icon "Delete field" at bounding box center [235, 181] width 6 height 6
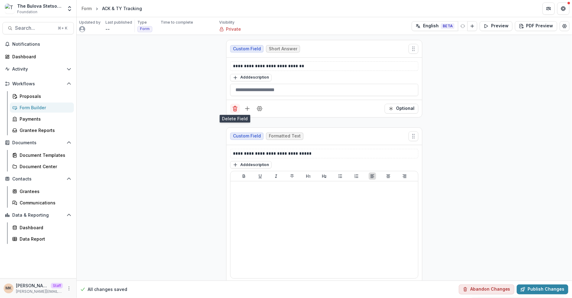
click at [234, 104] on button "Delete field" at bounding box center [235, 109] width 10 height 10
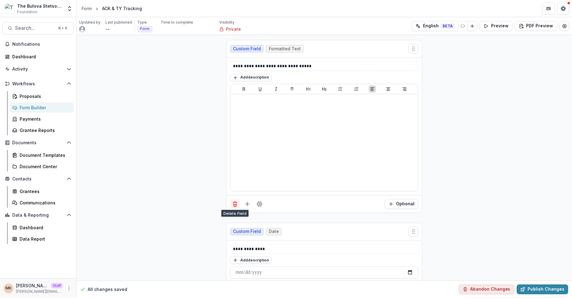
click at [233, 199] on button "Delete field" at bounding box center [235, 204] width 10 height 10
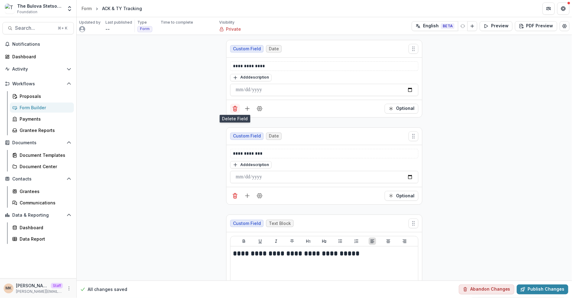
click at [232, 109] on icon "Delete field" at bounding box center [235, 108] width 6 height 6
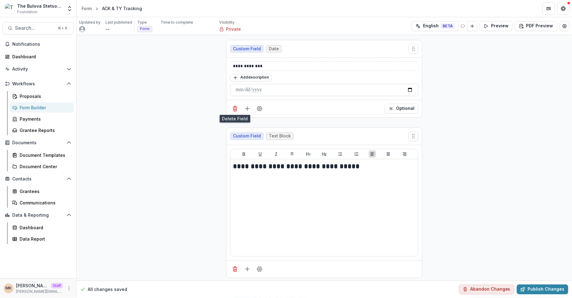
click at [232, 109] on icon "Delete field" at bounding box center [235, 108] width 6 height 6
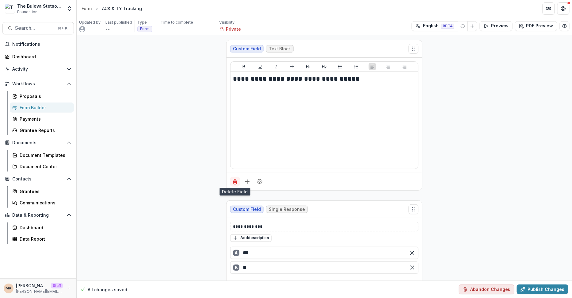
click at [237, 180] on button "Delete field" at bounding box center [235, 182] width 10 height 10
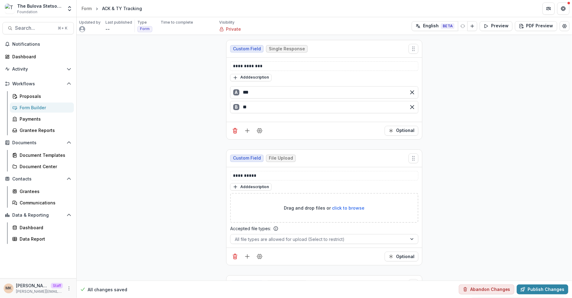
click at [402, 214] on div "**********" at bounding box center [324, 270] width 495 height 470
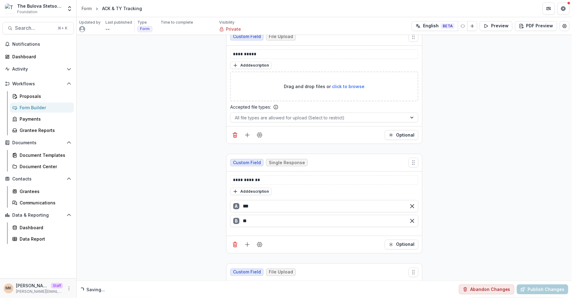
scroll to position [221, 0]
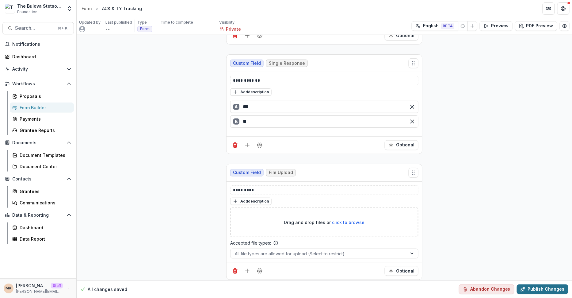
click at [402, 286] on button "Publish Changes" at bounding box center [543, 289] width 52 height 10
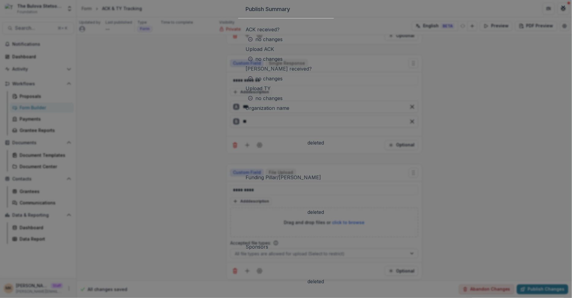
scroll to position [411, 0]
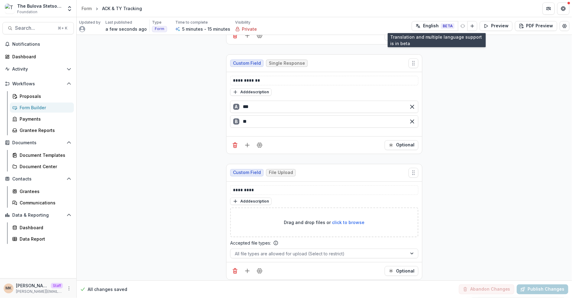
scroll to position [0, 0]
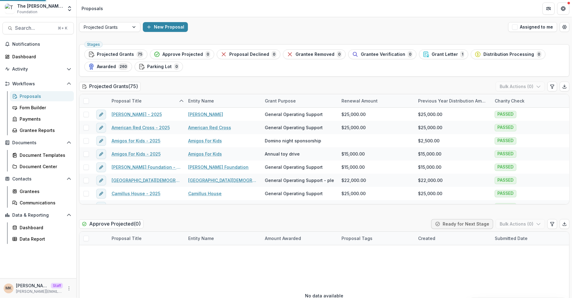
click at [42, 103] on link "Form Builder" at bounding box center [42, 107] width 64 height 10
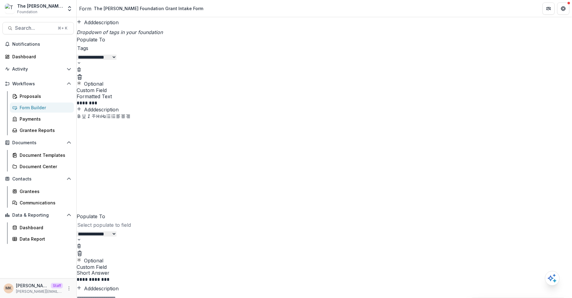
scroll to position [376, 0]
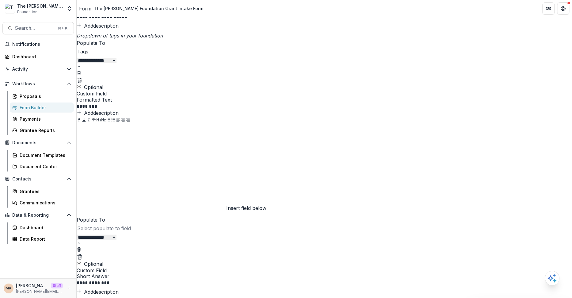
click at [90, 259] on line "Add field" at bounding box center [88, 259] width 4 height 0
type input "****"
click at [260, 279] on p "**********" at bounding box center [168, 282] width 183 height 6
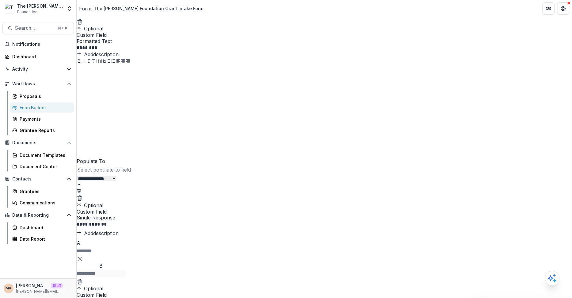
scroll to position [435, 0]
type input "**********"
click at [126, 261] on div "B" at bounding box center [101, 268] width 49 height 15
click at [126, 283] on div "C" at bounding box center [101, 290] width 49 height 15
type input "**********"
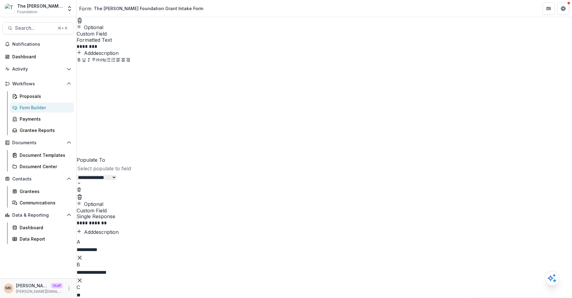
type input "*"
type input "*******"
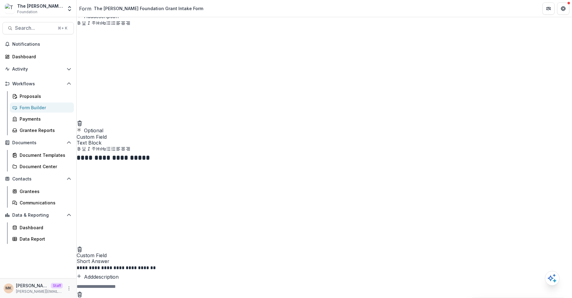
scroll to position [1155, 0]
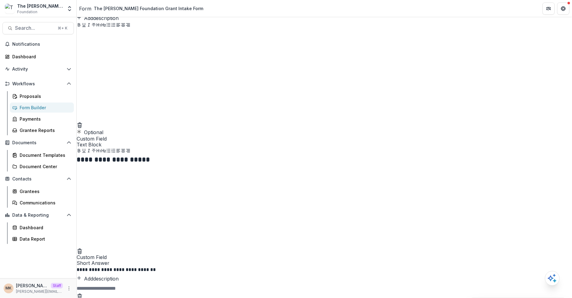
click at [85, 125] on button "Add field" at bounding box center [85, 125] width 0 height 0
type input "****"
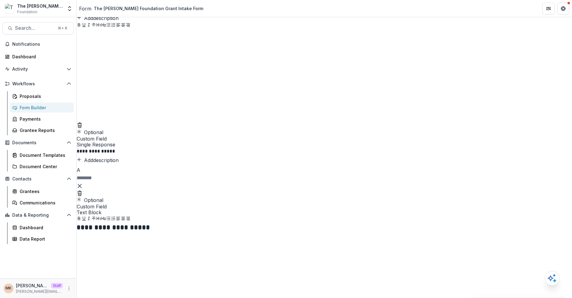
click at [260, 154] on p "**********" at bounding box center [168, 150] width 183 height 6
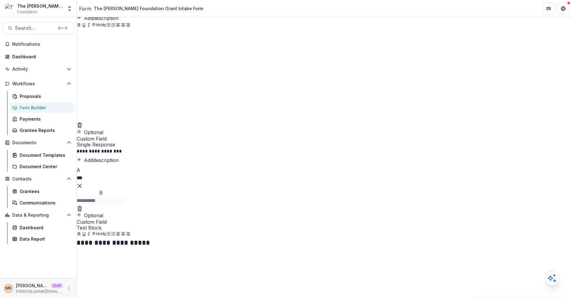
type input "***"
click at [126, 204] on div "B" at bounding box center [101, 196] width 49 height 15
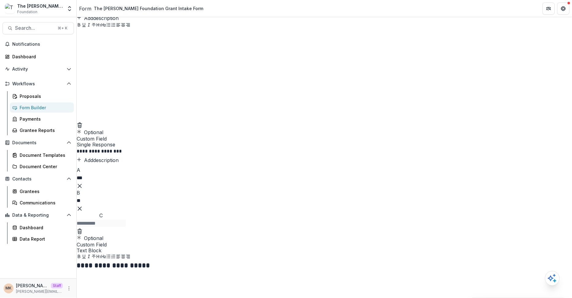
scroll to position [1242, 0]
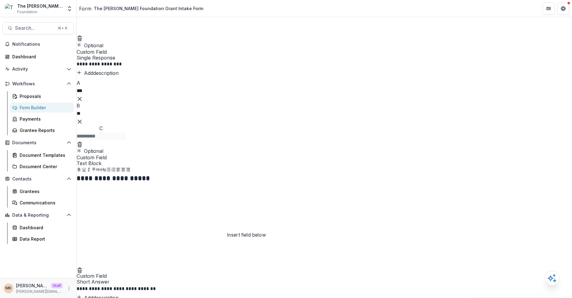
type input "**"
click at [245, 226] on div "**********" at bounding box center [324, 41] width 495 height 2215
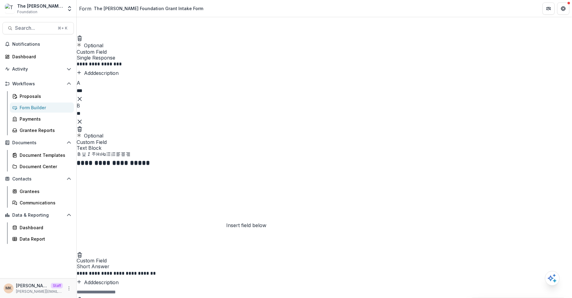
click at [85, 128] on icon "Add field" at bounding box center [85, 128] width 0 height 0
type input "***"
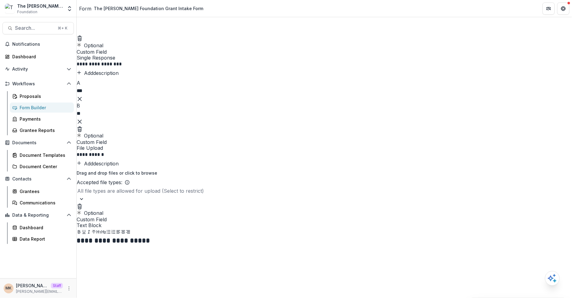
click at [202, 193] on div "**********" at bounding box center [324, 72] width 495 height 2277
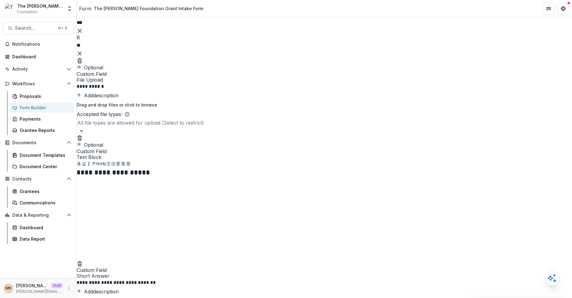
scroll to position [1334, 0]
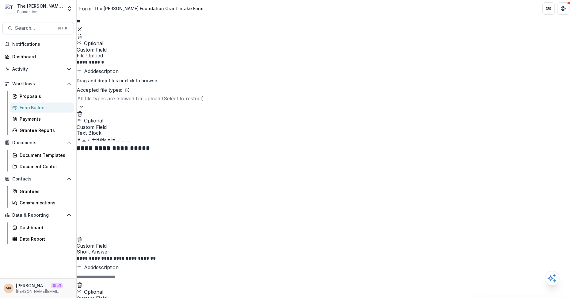
click at [254, 65] on p "**********" at bounding box center [168, 62] width 183 height 6
click at [88, 7] on div "Form" at bounding box center [85, 8] width 12 height 7
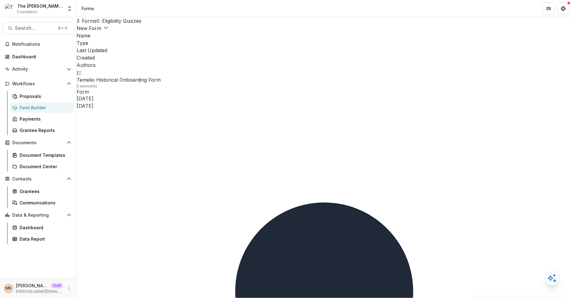
click at [518, 112] on button "Duplicate" at bounding box center [523, 111] width 32 height 10
type input "**********"
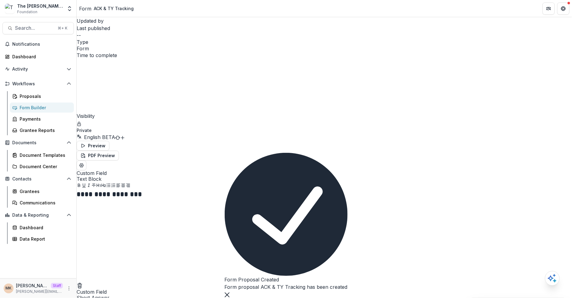
click at [83, 282] on icon "Delete field" at bounding box center [80, 285] width 6 height 6
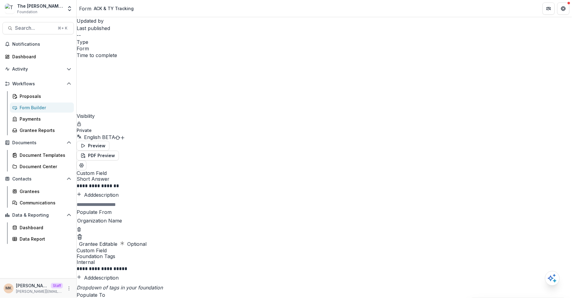
click at [81, 236] on icon "Delete field" at bounding box center [79, 237] width 3 height 3
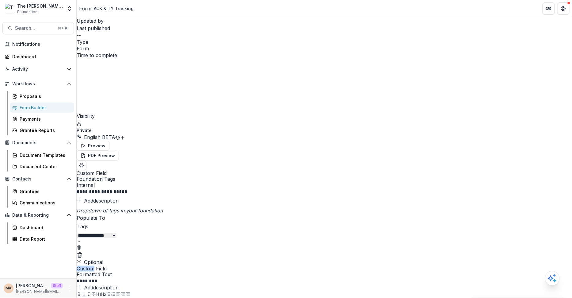
click at [233, 251] on div "Optional" at bounding box center [324, 258] width 495 height 15
click at [81, 254] on icon "Delete field" at bounding box center [79, 255] width 3 height 3
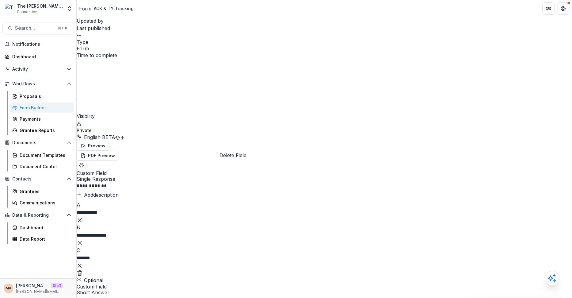
click at [79, 273] on line "Delete field" at bounding box center [79, 274] width 0 height 2
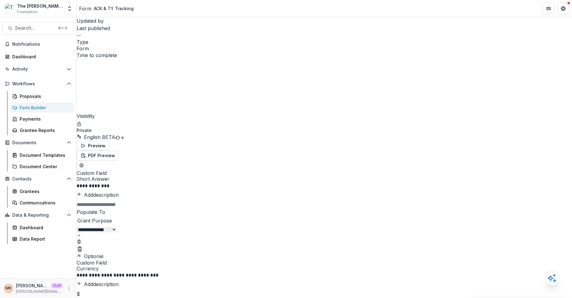
click at [83, 246] on icon "Delete field" at bounding box center [80, 249] width 6 height 6
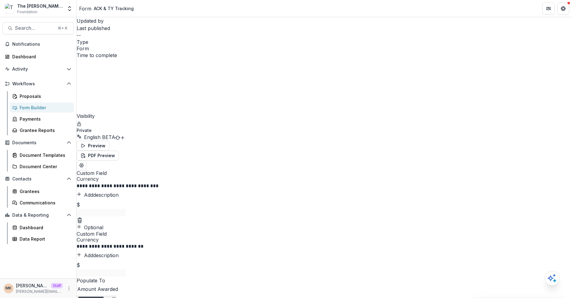
click at [233, 216] on div "Optional" at bounding box center [324, 223] width 495 height 15
click at [83, 216] on button "Delete field" at bounding box center [80, 219] width 6 height 7
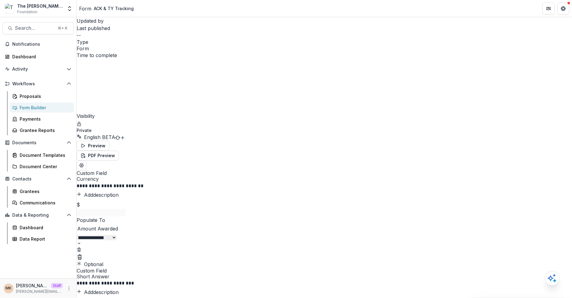
click at [232, 216] on p "Populate To" at bounding box center [324, 219] width 495 height 7
click at [232, 253] on div "Optional" at bounding box center [324, 260] width 495 height 15
click at [83, 253] on button "Delete field" at bounding box center [80, 256] width 6 height 7
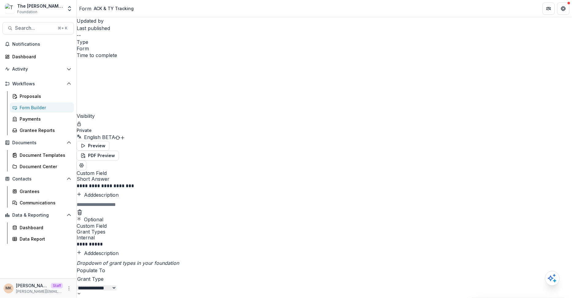
click at [83, 209] on icon "Delete field" at bounding box center [80, 212] width 6 height 6
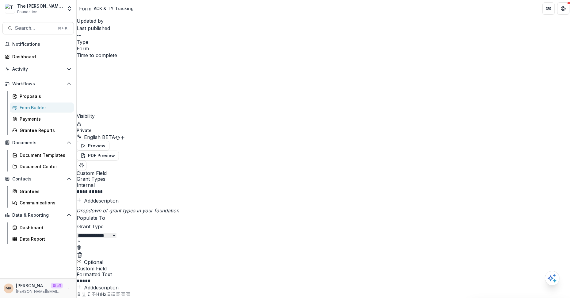
click at [83, 252] on icon "Delete field" at bounding box center [80, 255] width 6 height 6
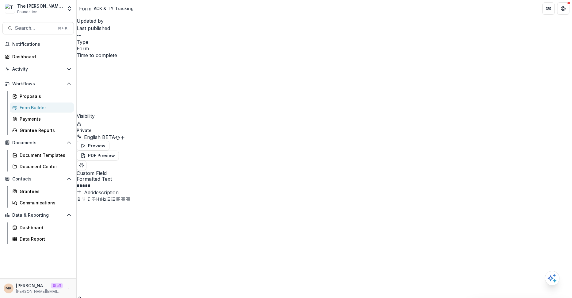
click at [83, 295] on button "Delete field" at bounding box center [80, 298] width 6 height 7
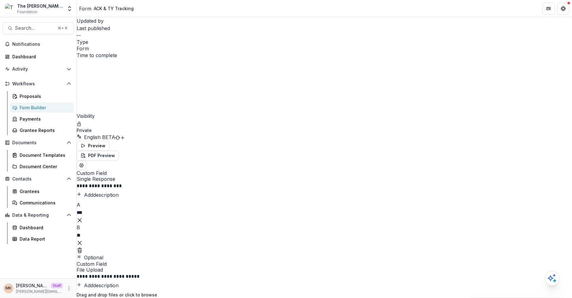
click at [83, 247] on icon "Delete field" at bounding box center [80, 250] width 6 height 6
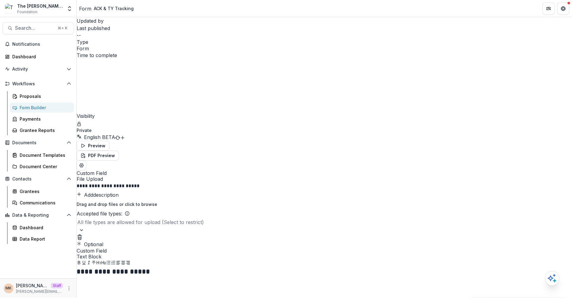
click at [232, 233] on div "Optional" at bounding box center [324, 240] width 495 height 15
click at [83, 234] on icon "Delete field" at bounding box center [80, 237] width 6 height 6
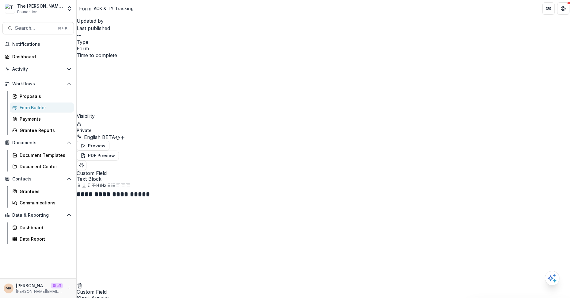
click at [83, 281] on button "Delete field" at bounding box center [80, 284] width 6 height 7
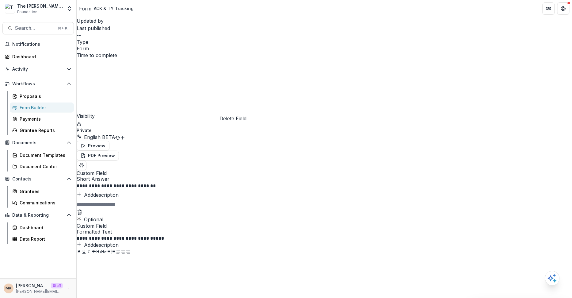
click at [83, 209] on icon "Delete field" at bounding box center [80, 212] width 6 height 6
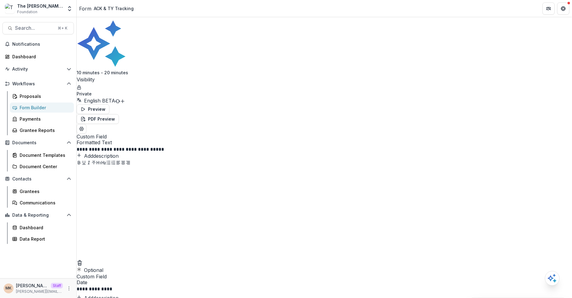
scroll to position [48, 0]
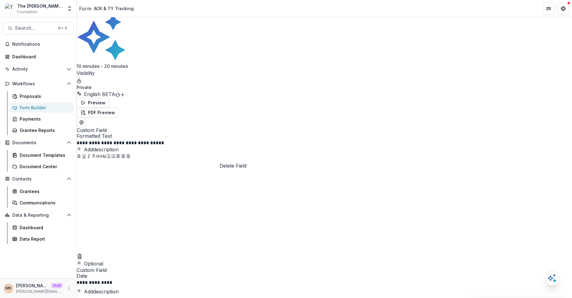
click at [83, 252] on button "Delete field" at bounding box center [80, 255] width 6 height 7
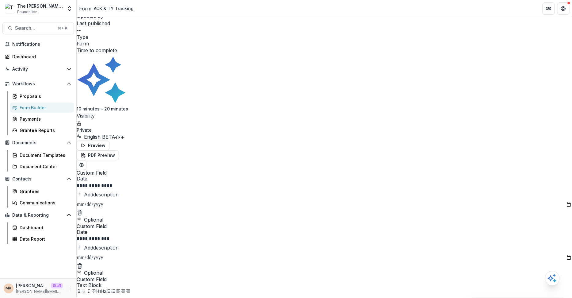
scroll to position [5, 0]
click at [83, 209] on icon "Delete field" at bounding box center [80, 212] width 6 height 6
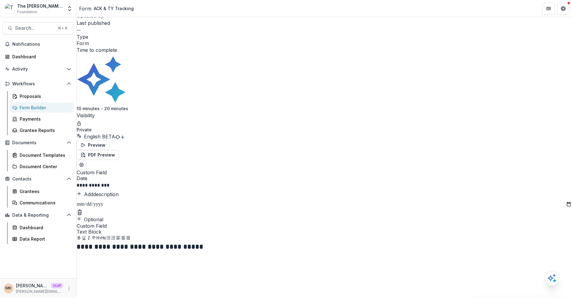
scroll to position [0, 0]
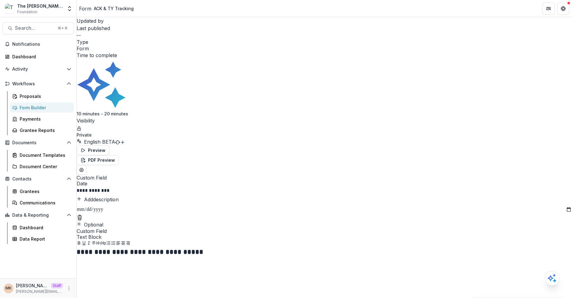
click at [83, 214] on icon "Delete field" at bounding box center [80, 217] width 6 height 6
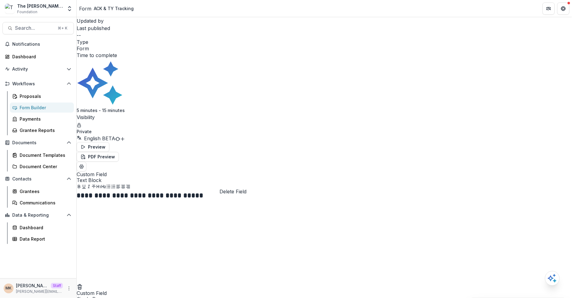
click at [79, 287] on line "Delete field" at bounding box center [79, 288] width 0 height 2
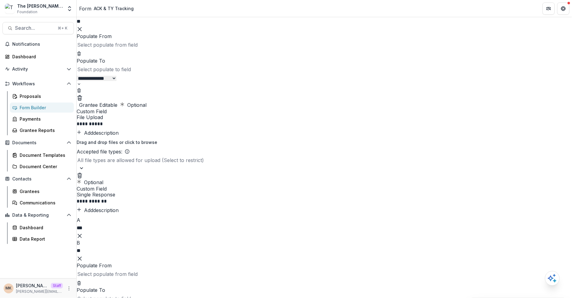
scroll to position [279, 0]
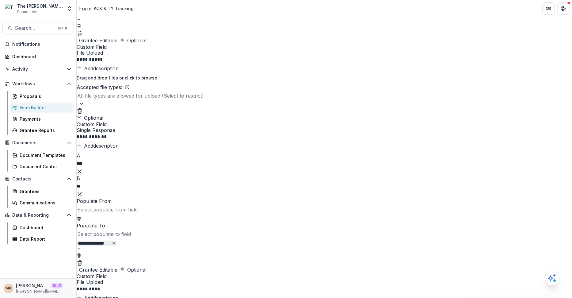
drag, startPoint x: 113, startPoint y: 9, endPoint x: 96, endPoint y: 9, distance: 16.9
click at [96, 9] on header "Form ACK & TY Tracking" at bounding box center [324, 8] width 495 height 17
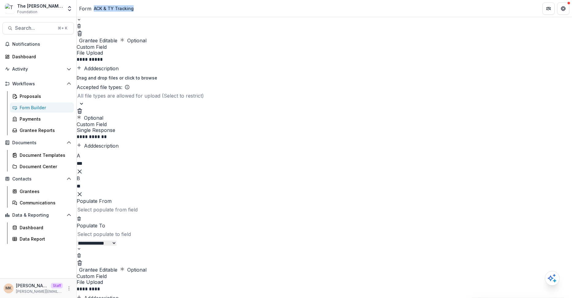
copy div "ACK & TY Tracking"
click at [146, 134] on div "**********" at bounding box center [324, 121] width 495 height 458
click at [535, 127] on div "**********" at bounding box center [324, 121] width 495 height 458
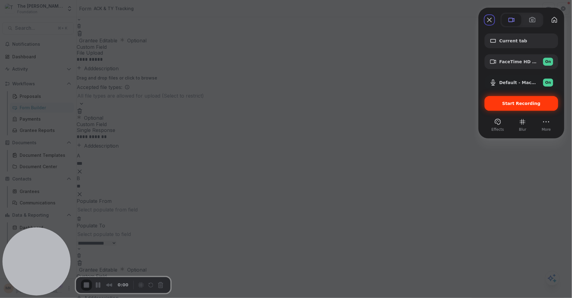
click at [522, 105] on span "Start Recording" at bounding box center [522, 103] width 38 height 5
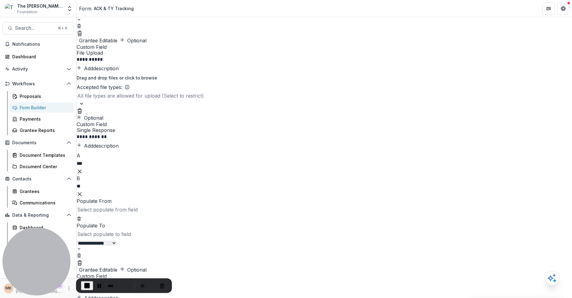
click at [146, 155] on div "**********" at bounding box center [324, 121] width 495 height 458
click at [47, 95] on div "Proposals" at bounding box center [44, 96] width 49 height 6
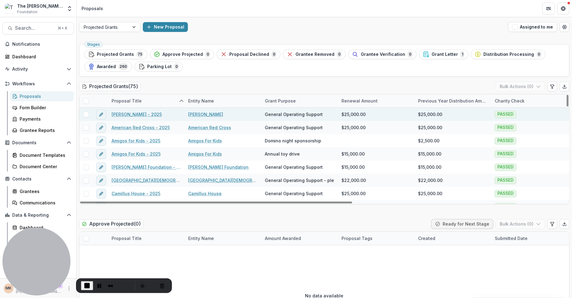
click at [133, 112] on link "Alina Lodge - 2025" at bounding box center [137, 114] width 50 height 6
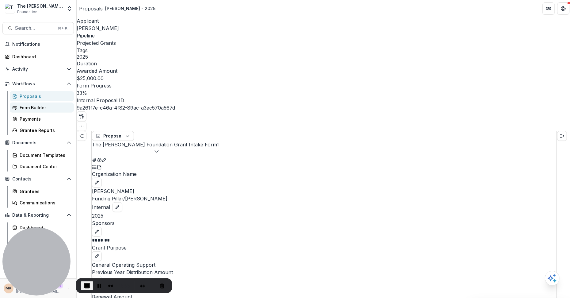
click at [33, 111] on link "Form Builder" at bounding box center [42, 107] width 64 height 10
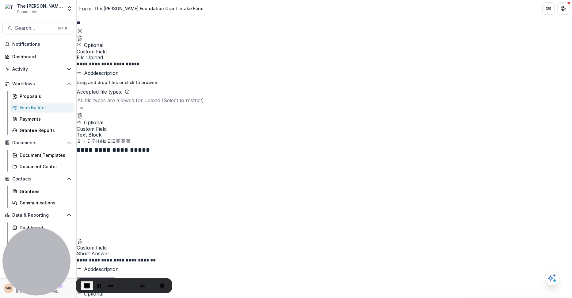
scroll to position [1332, 0]
click at [49, 98] on div "Proposals" at bounding box center [44, 96] width 49 height 6
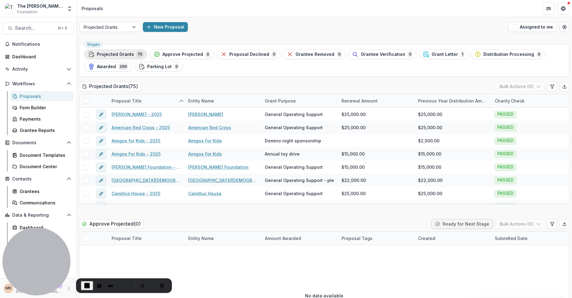
click at [119, 56] on span "Projected Grants" at bounding box center [115, 54] width 37 height 5
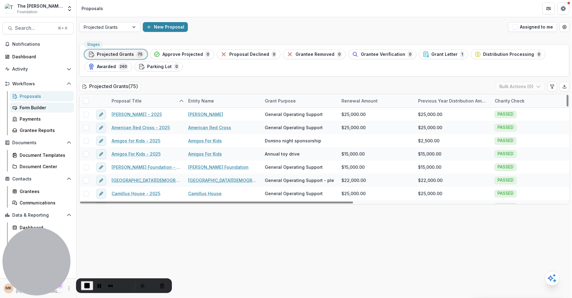
click at [52, 109] on div "Form Builder" at bounding box center [44, 107] width 49 height 6
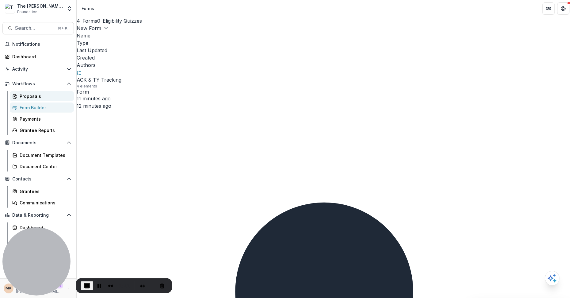
click at [55, 98] on div "Proposals" at bounding box center [44, 96] width 49 height 6
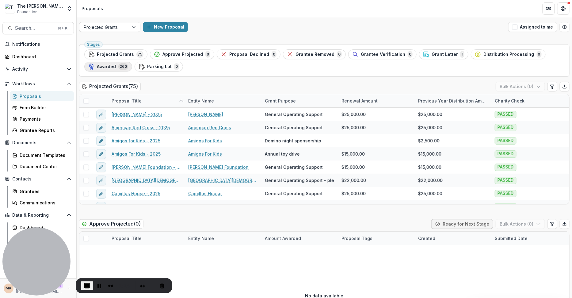
click at [116, 70] on button "Awarded 260" at bounding box center [108, 67] width 48 height 10
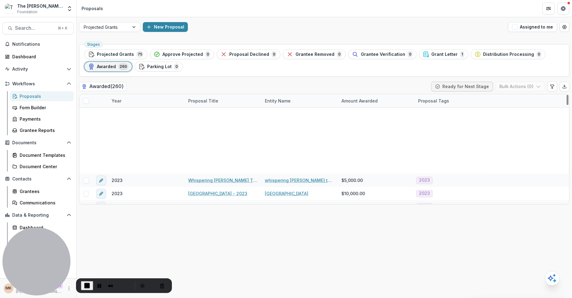
scroll to position [224, 0]
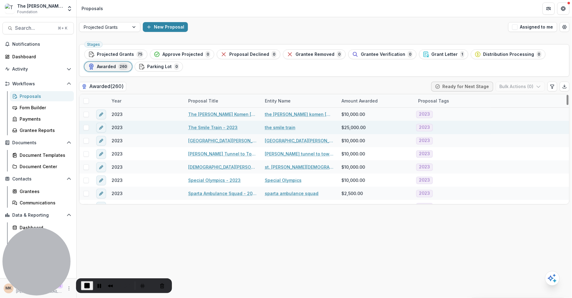
click at [200, 124] on link "The Smile Train - 2023" at bounding box center [212, 127] width 49 height 6
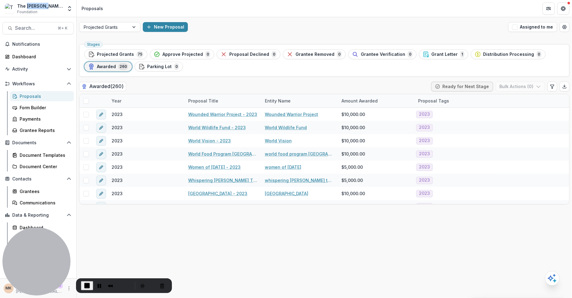
drag, startPoint x: 27, startPoint y: 4, endPoint x: 43, endPoint y: 4, distance: 15.9
click at [43, 4] on div "The Brunetti Foundation" at bounding box center [40, 6] width 46 height 6
click at [86, 283] on span "End Recording" at bounding box center [86, 285] width 7 height 7
